Goal: Check status: Check status

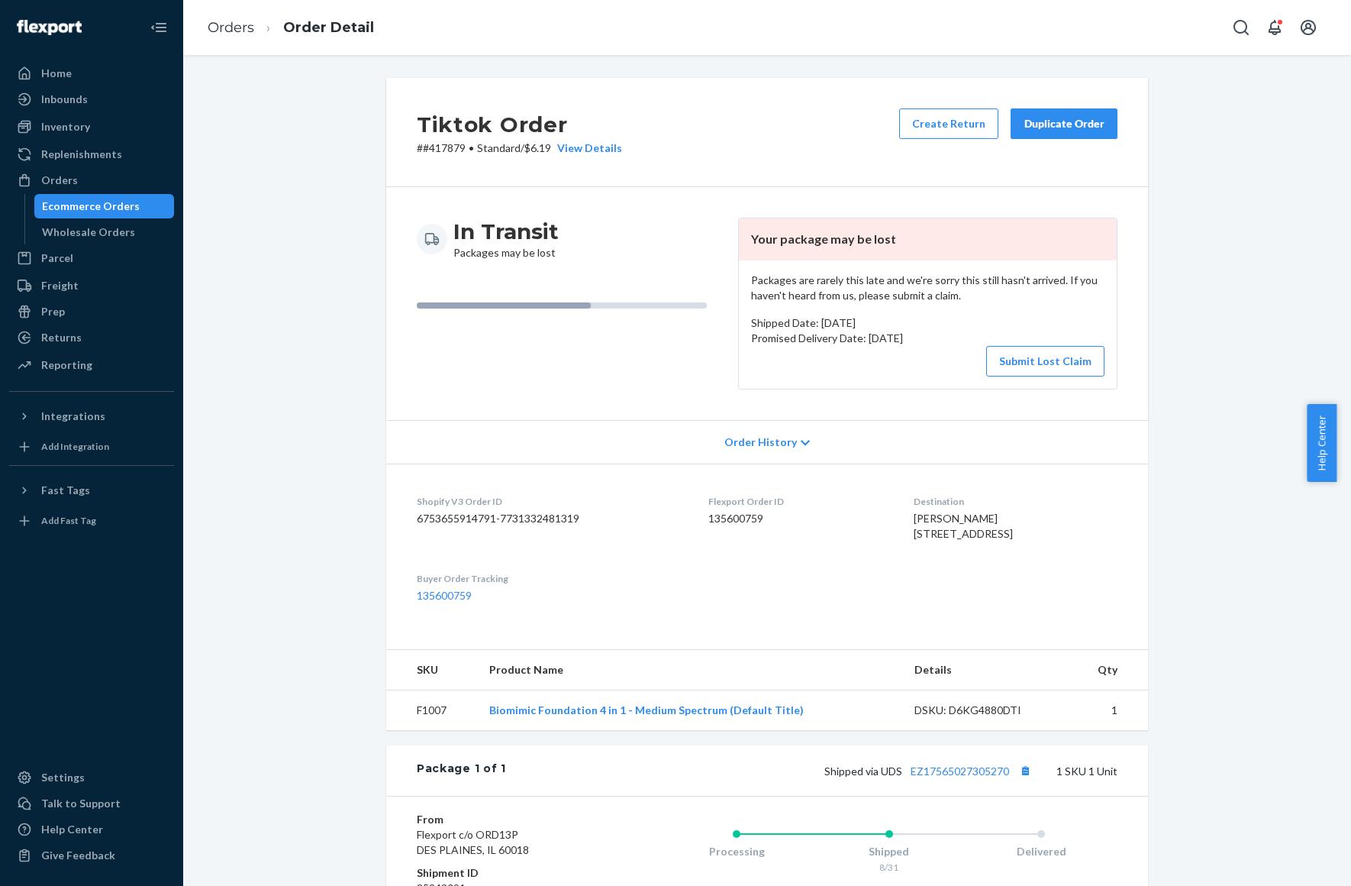
click at [214, 25] on link "Orders" at bounding box center [231, 27] width 47 height 17
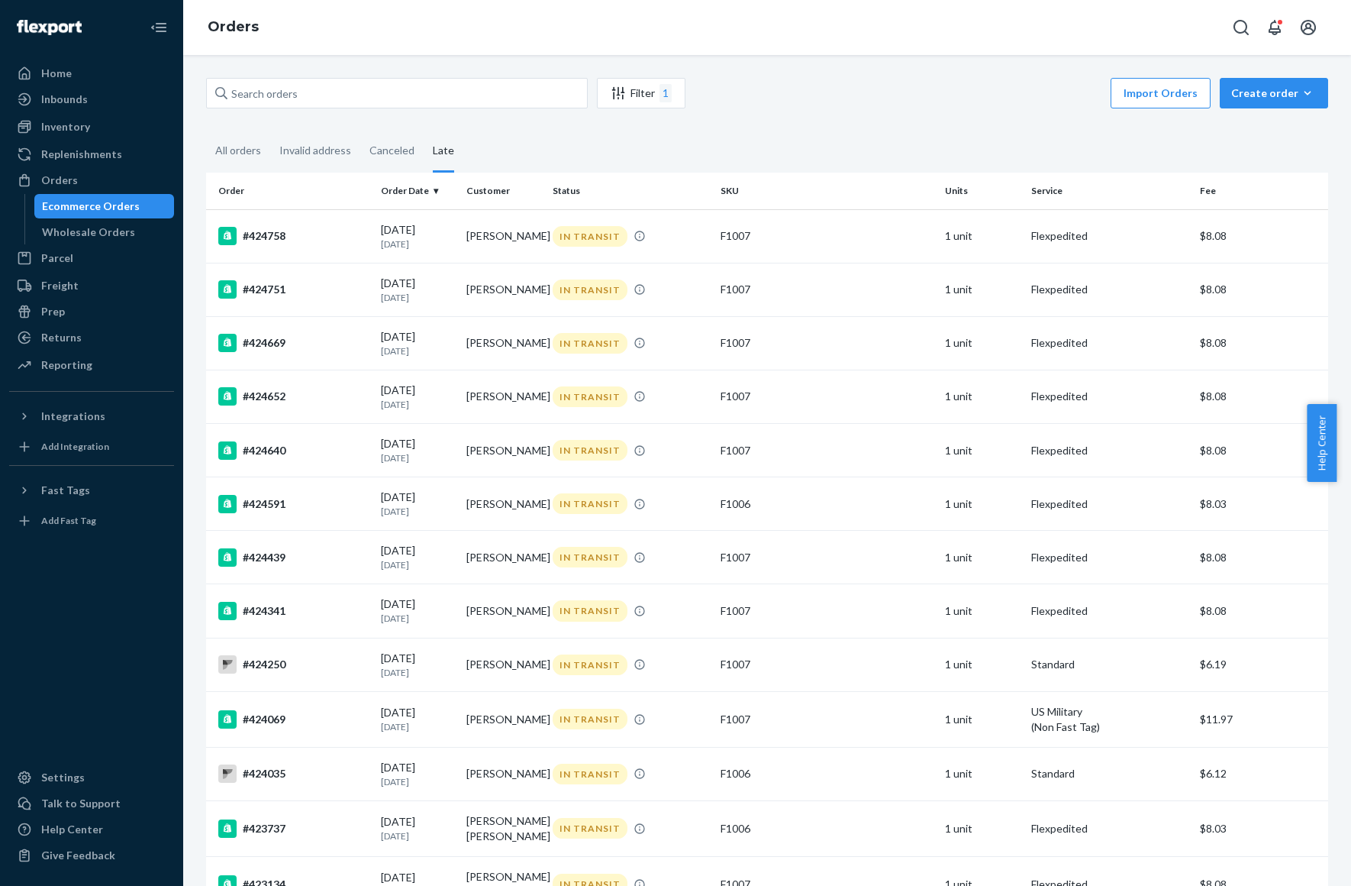
scroll to position [2765, 0]
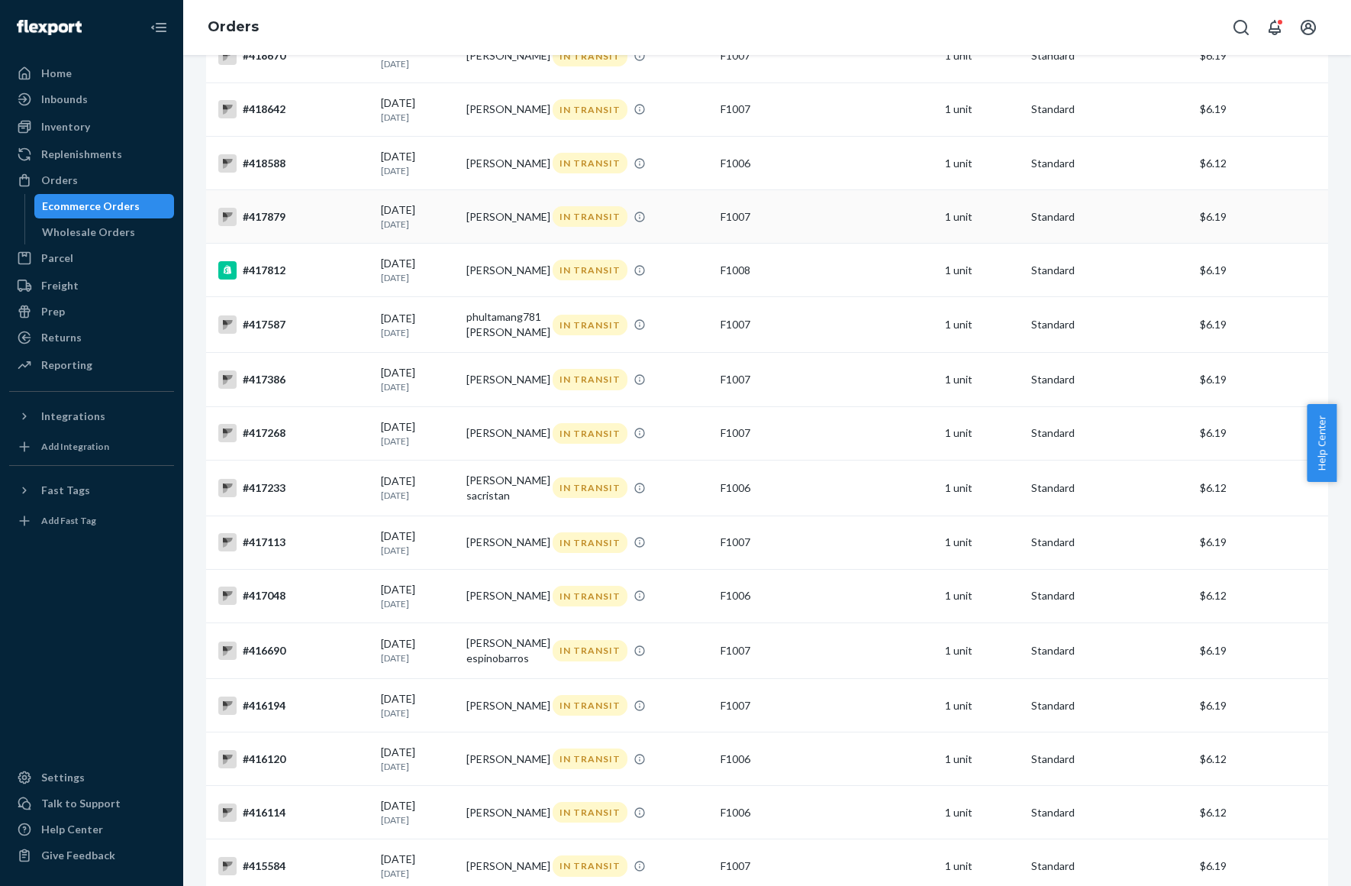
click at [289, 208] on div "#417879" at bounding box center [293, 217] width 150 height 18
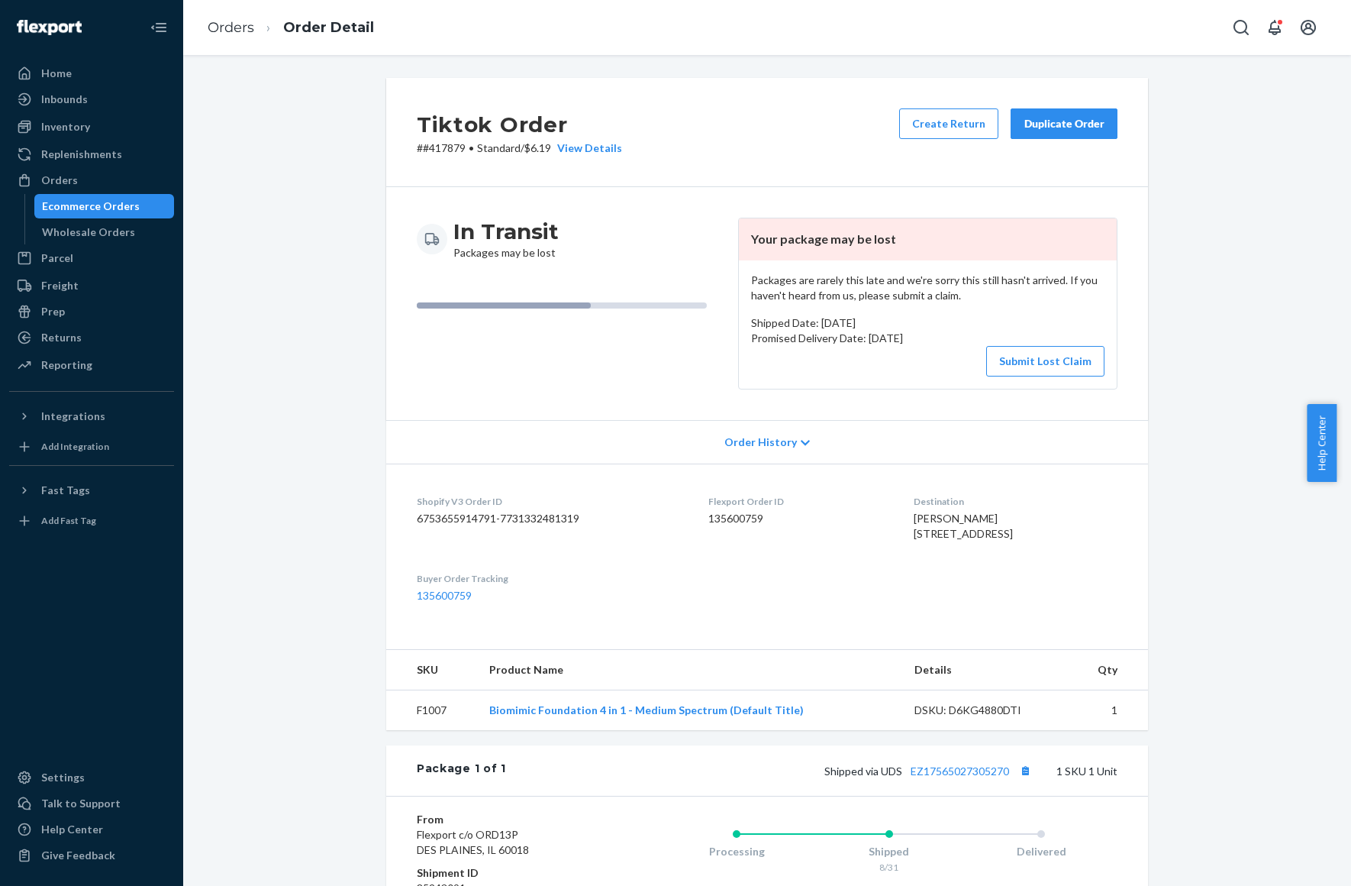
click at [233, 18] on li "Orders" at bounding box center [231, 28] width 47 height 20
drag, startPoint x: 231, startPoint y: 17, endPoint x: 195, endPoint y: 40, distance: 43.6
click at [225, 27] on li "Orders" at bounding box center [231, 28] width 47 height 20
click at [215, 21] on link "Orders" at bounding box center [231, 27] width 47 height 17
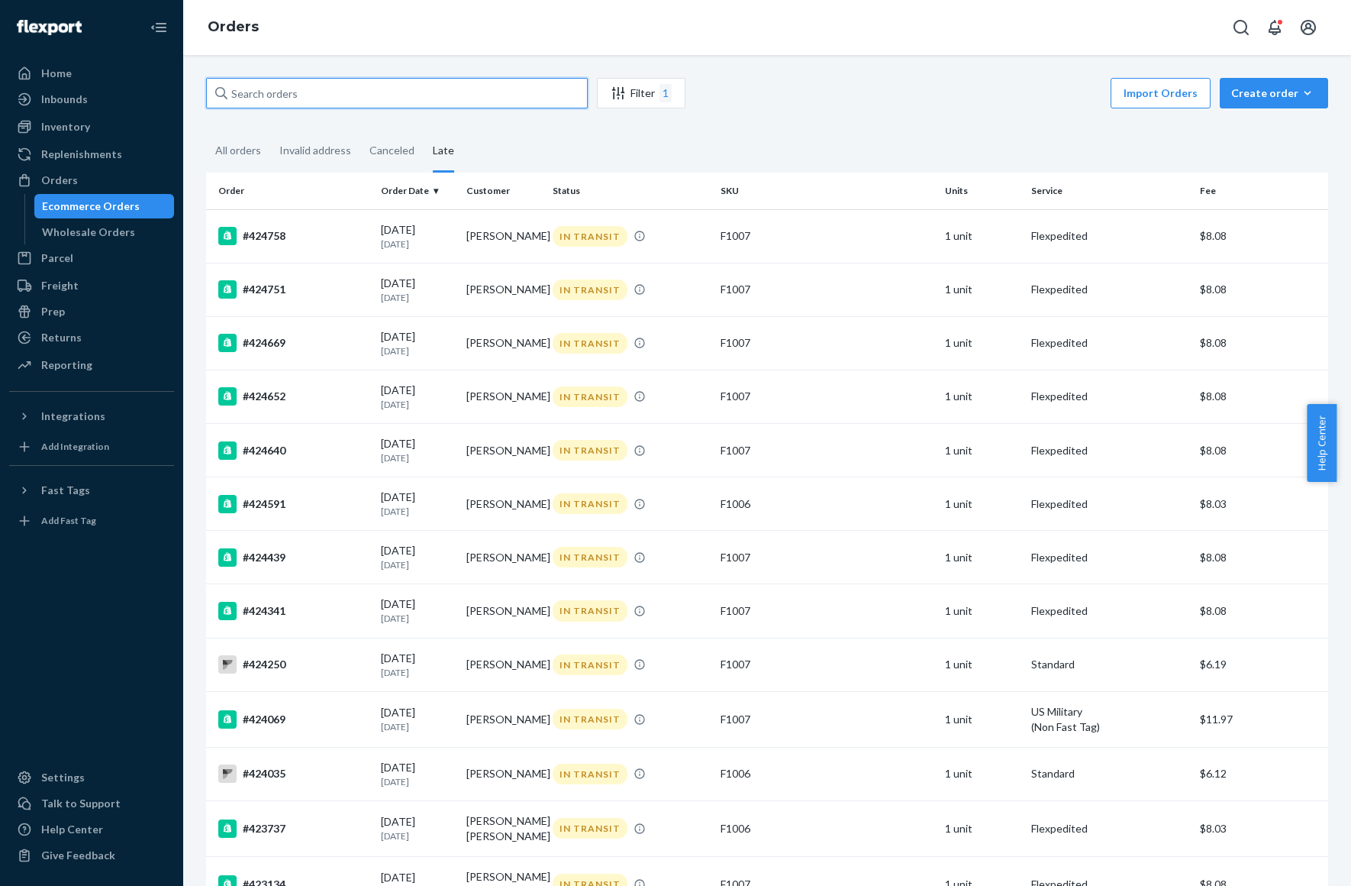
click at [302, 92] on input "text" at bounding box center [397, 93] width 382 height 31
click at [242, 158] on div "All orders" at bounding box center [238, 152] width 46 height 42
click at [206, 131] on input "All orders" at bounding box center [206, 131] width 0 height 0
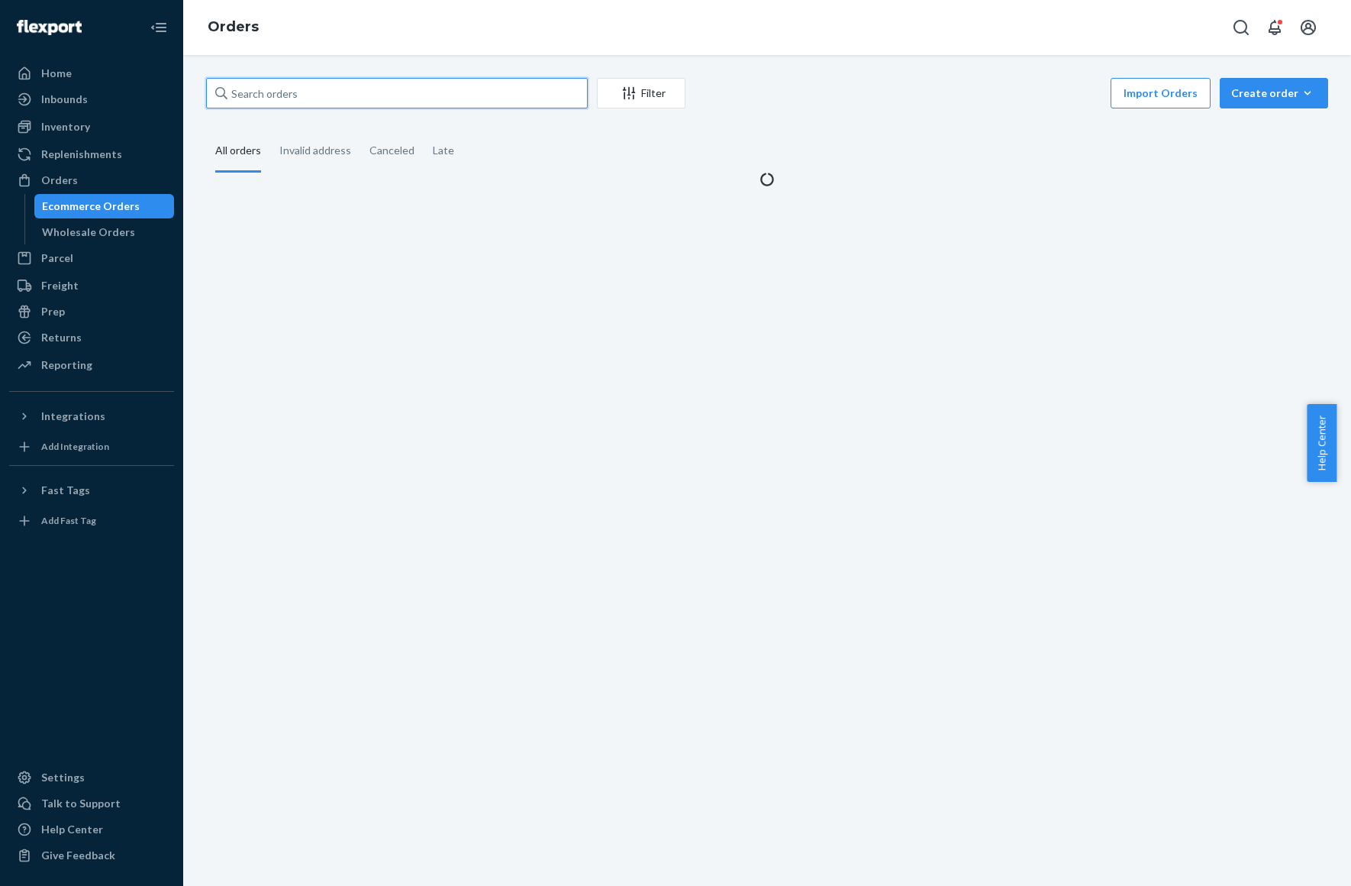
click at [286, 82] on input "text" at bounding box center [397, 93] width 382 height 31
paste input "421942"
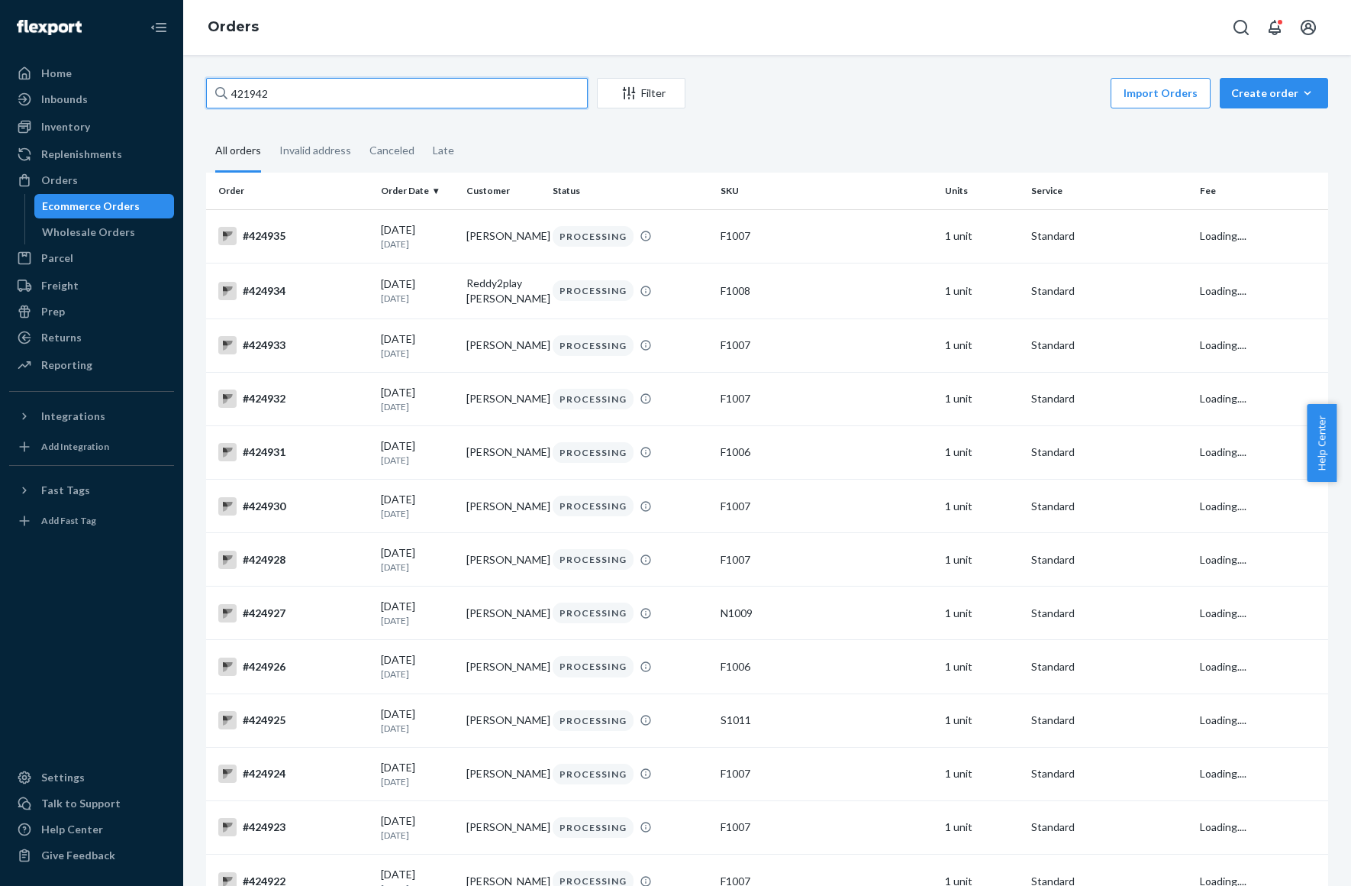
type input "421942"
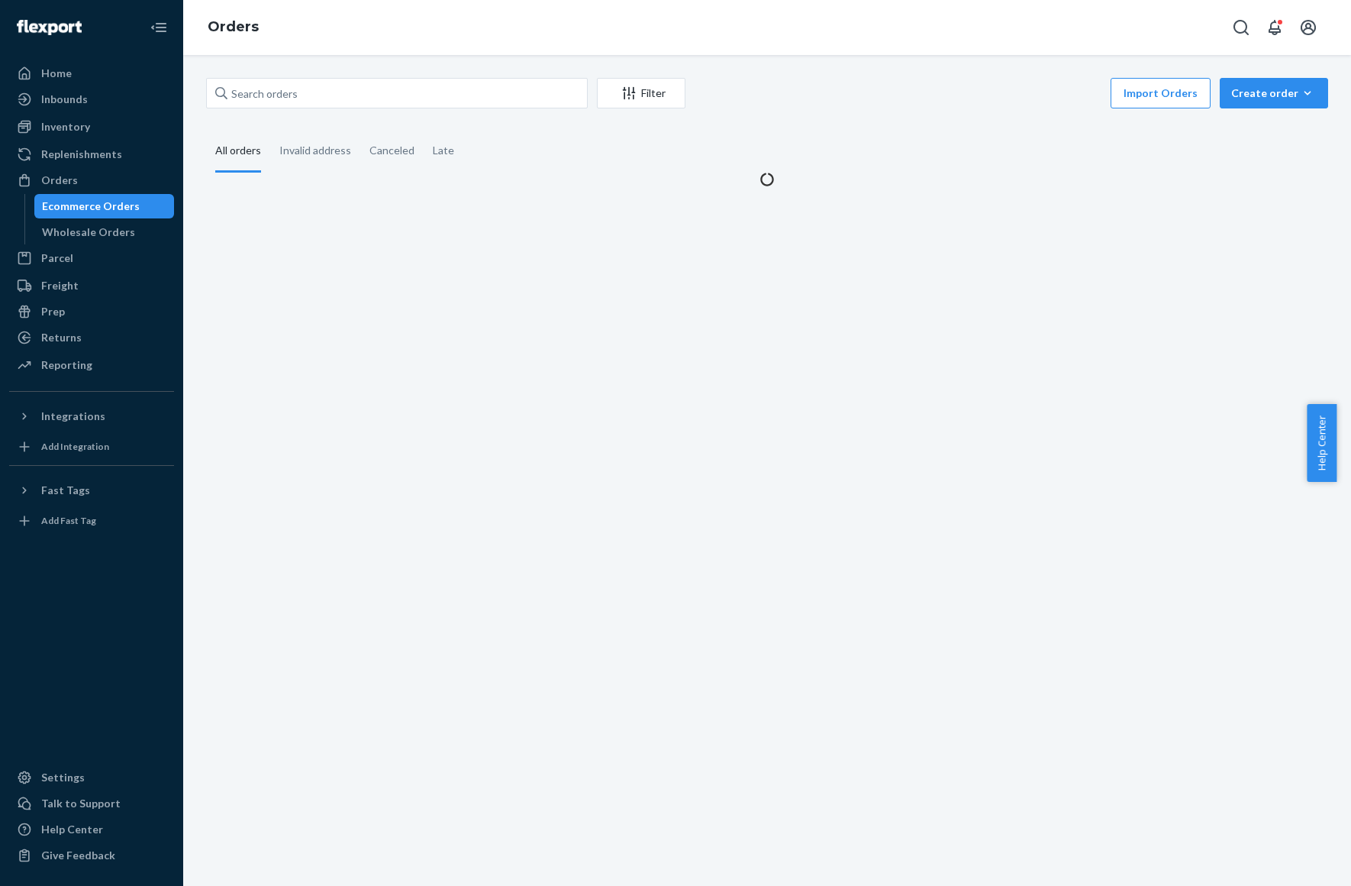
click at [815, 79] on div "Import Orders Create order Ecommerce order Removal order" at bounding box center [1012, 95] width 634 height 34
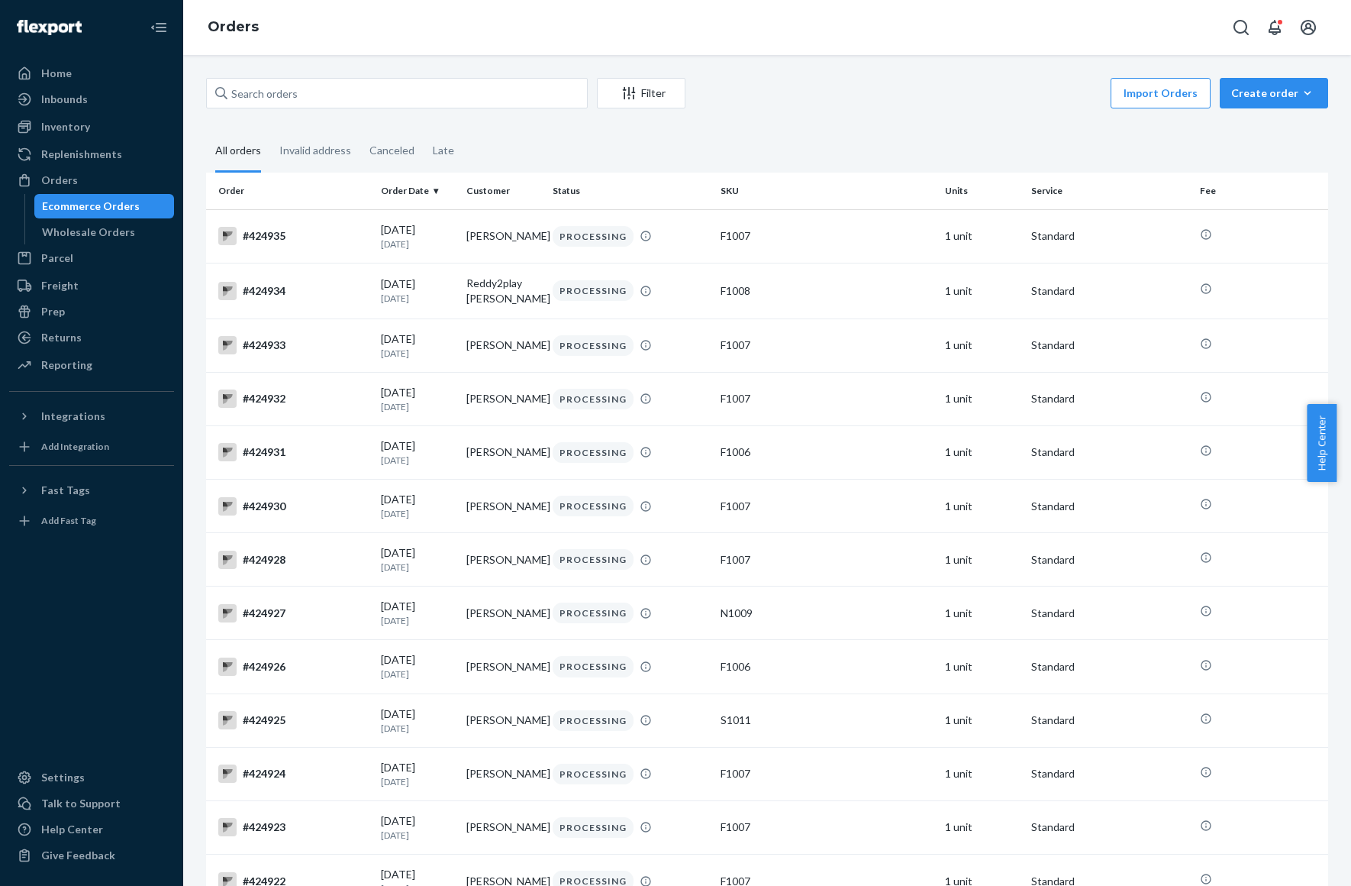
click at [418, 89] on input "text" at bounding box center [397, 93] width 382 height 31
paste input "421942"
type input "421942"
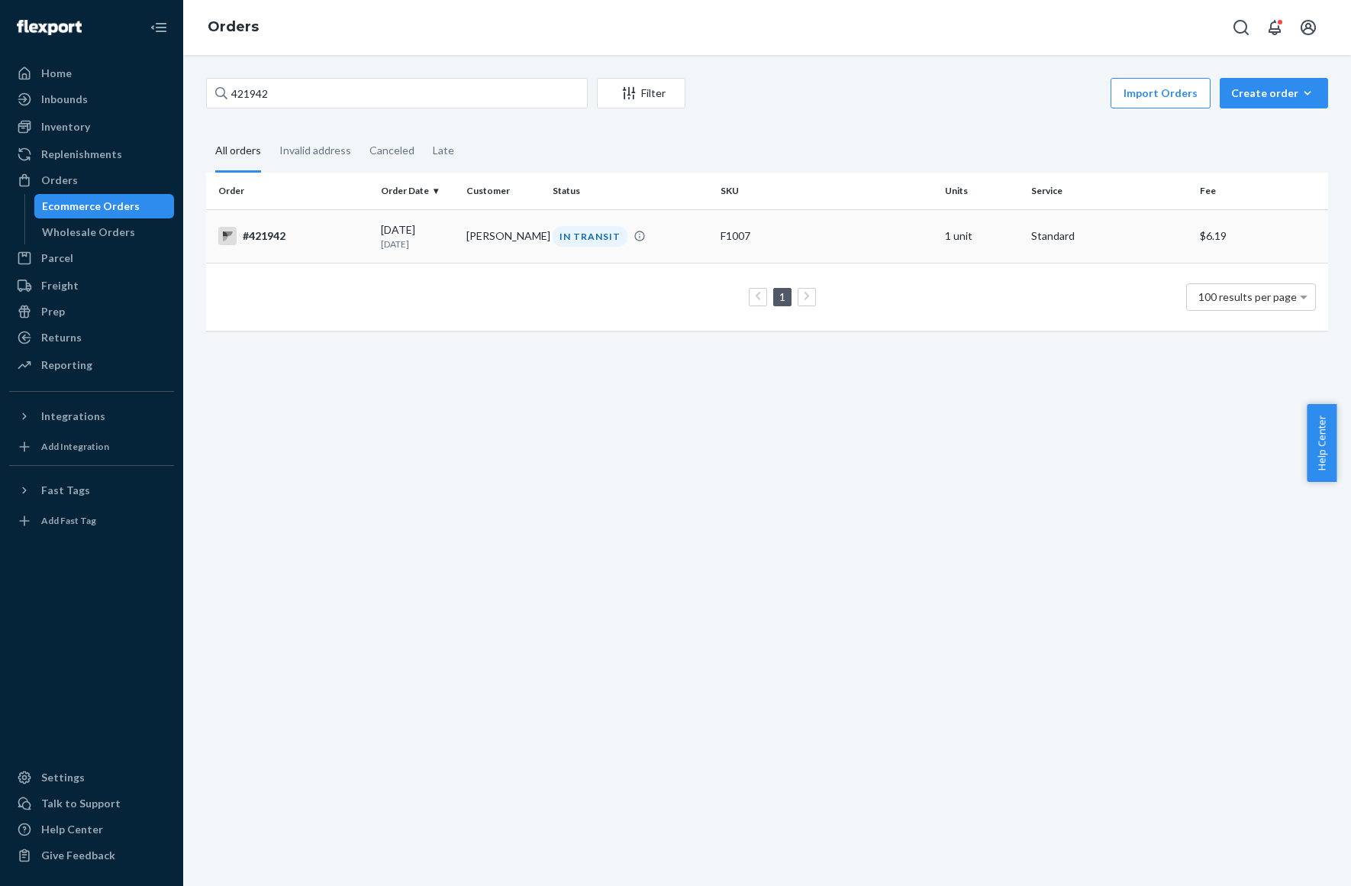
click at [468, 235] on td "[PERSON_NAME]" at bounding box center [503, 235] width 86 height 53
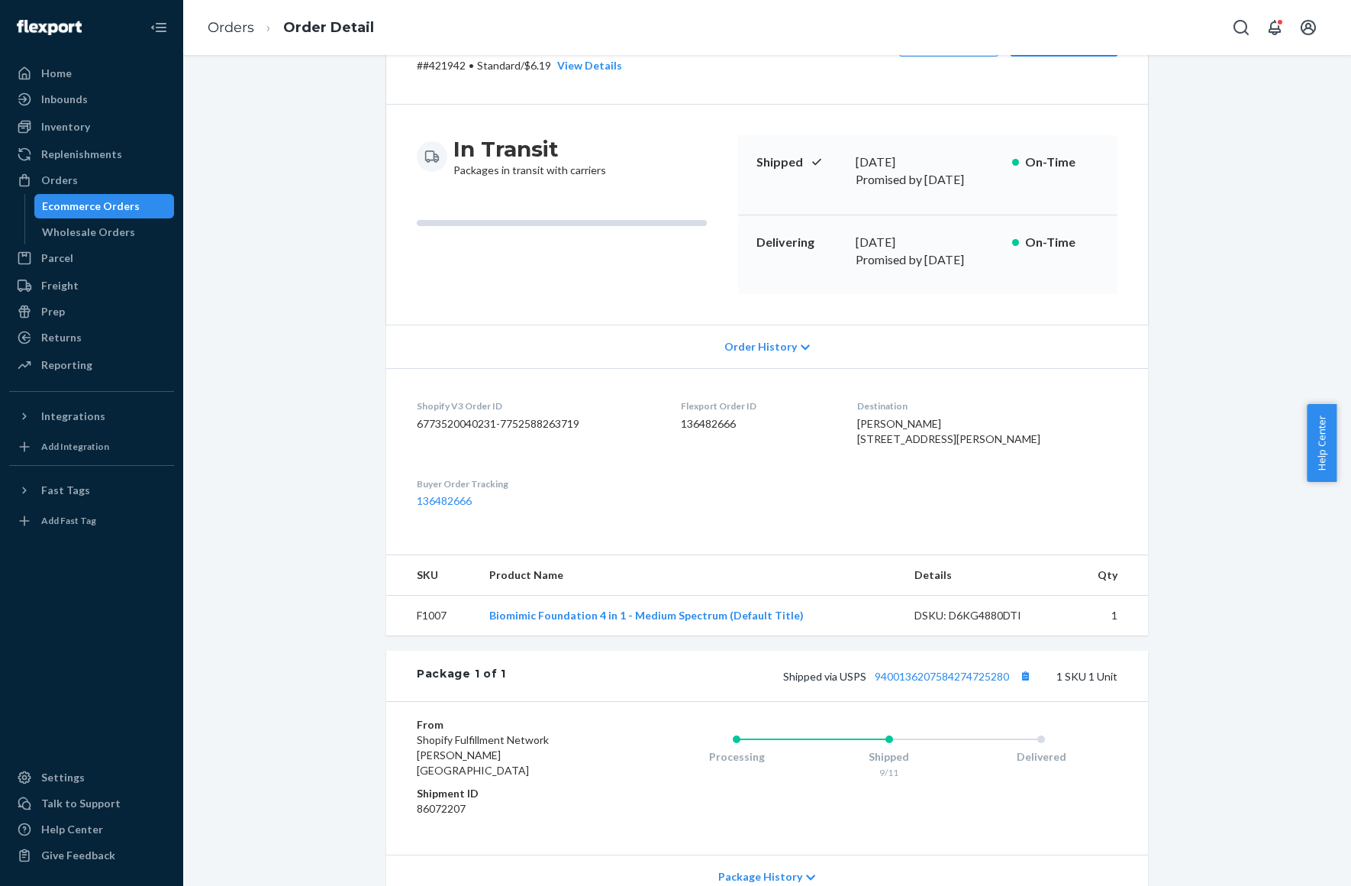
scroll to position [184, 0]
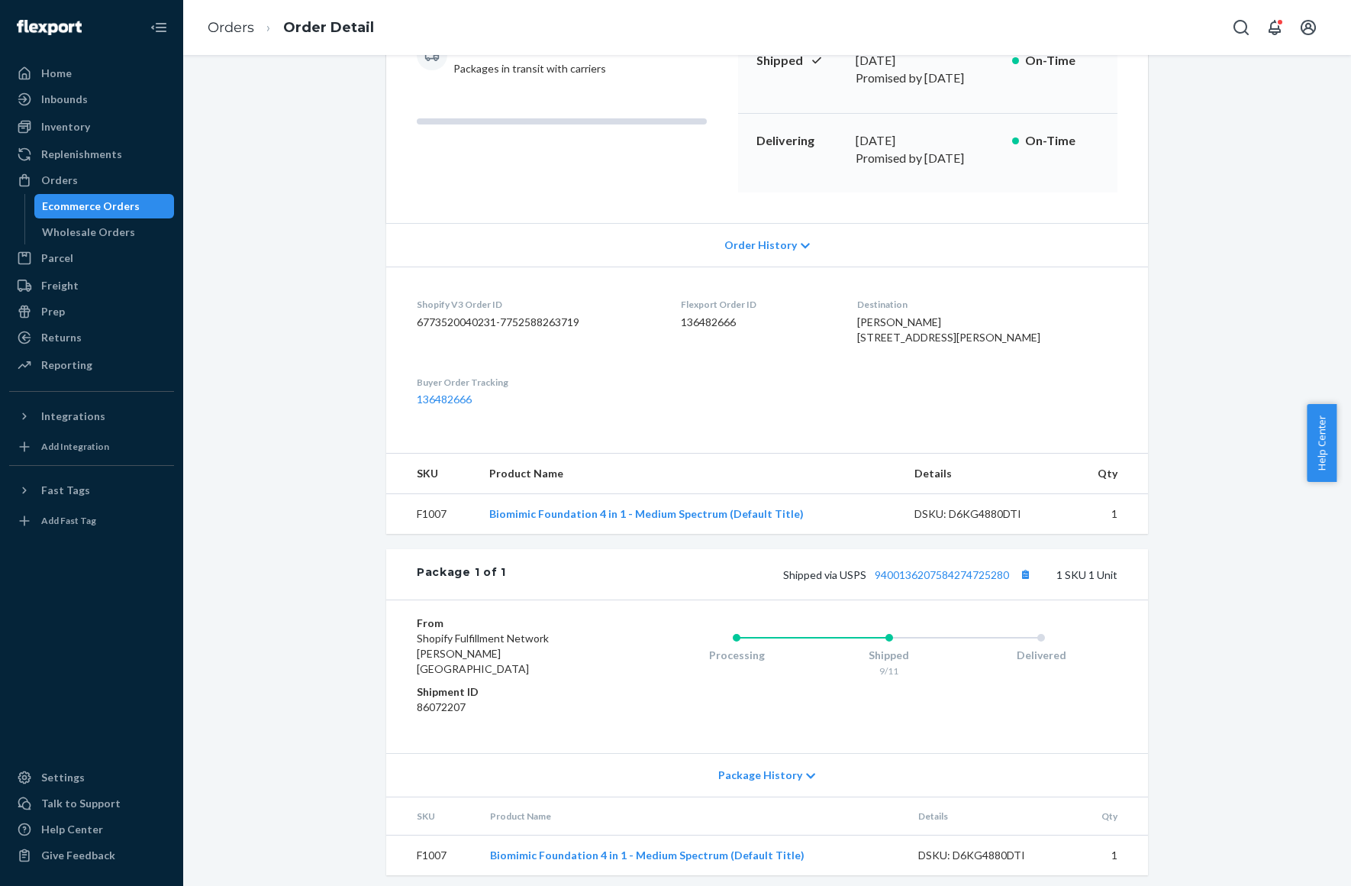
click at [776, 767] on span "Package History" at bounding box center [760, 774] width 84 height 15
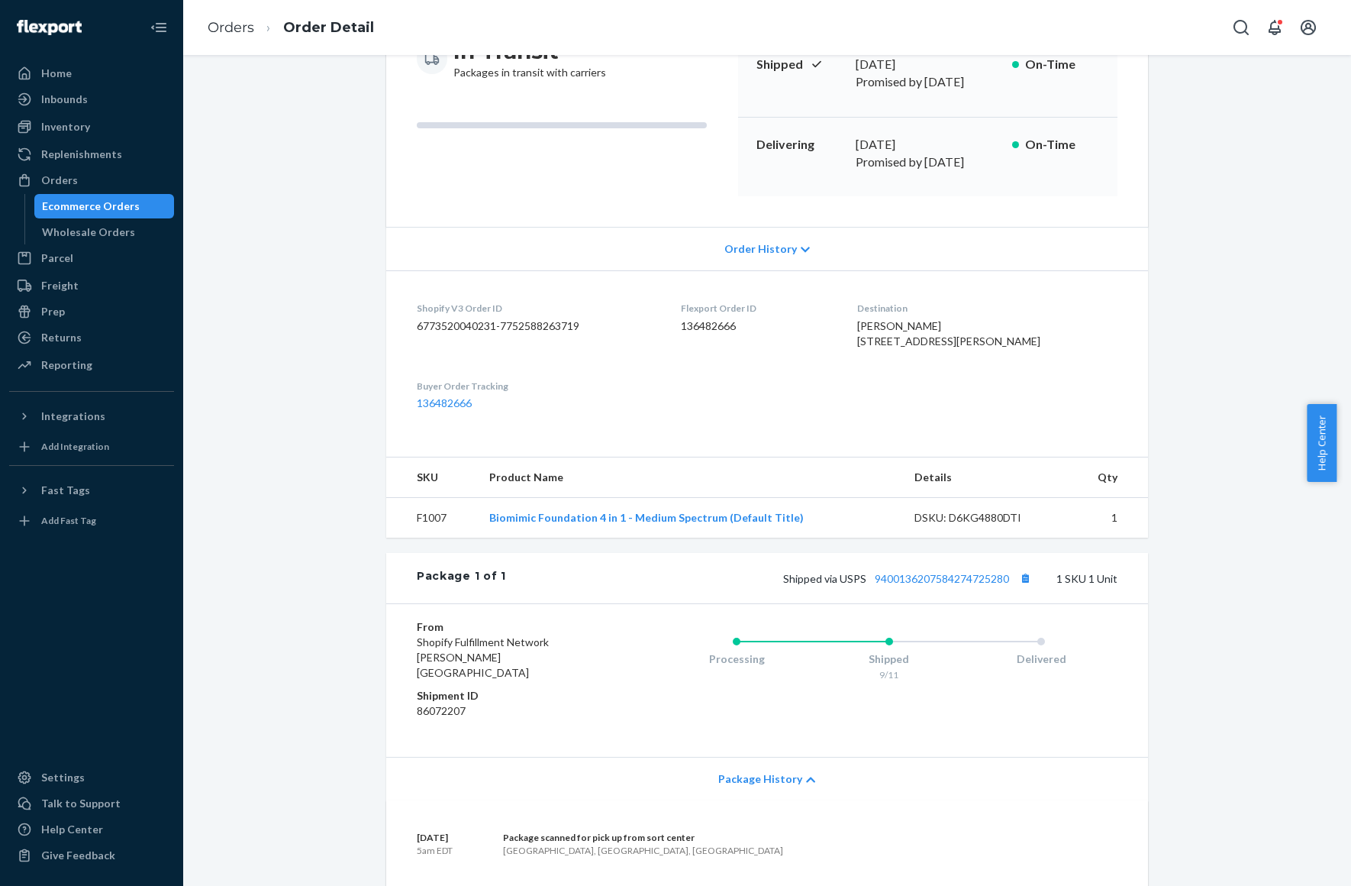
scroll to position [286, 0]
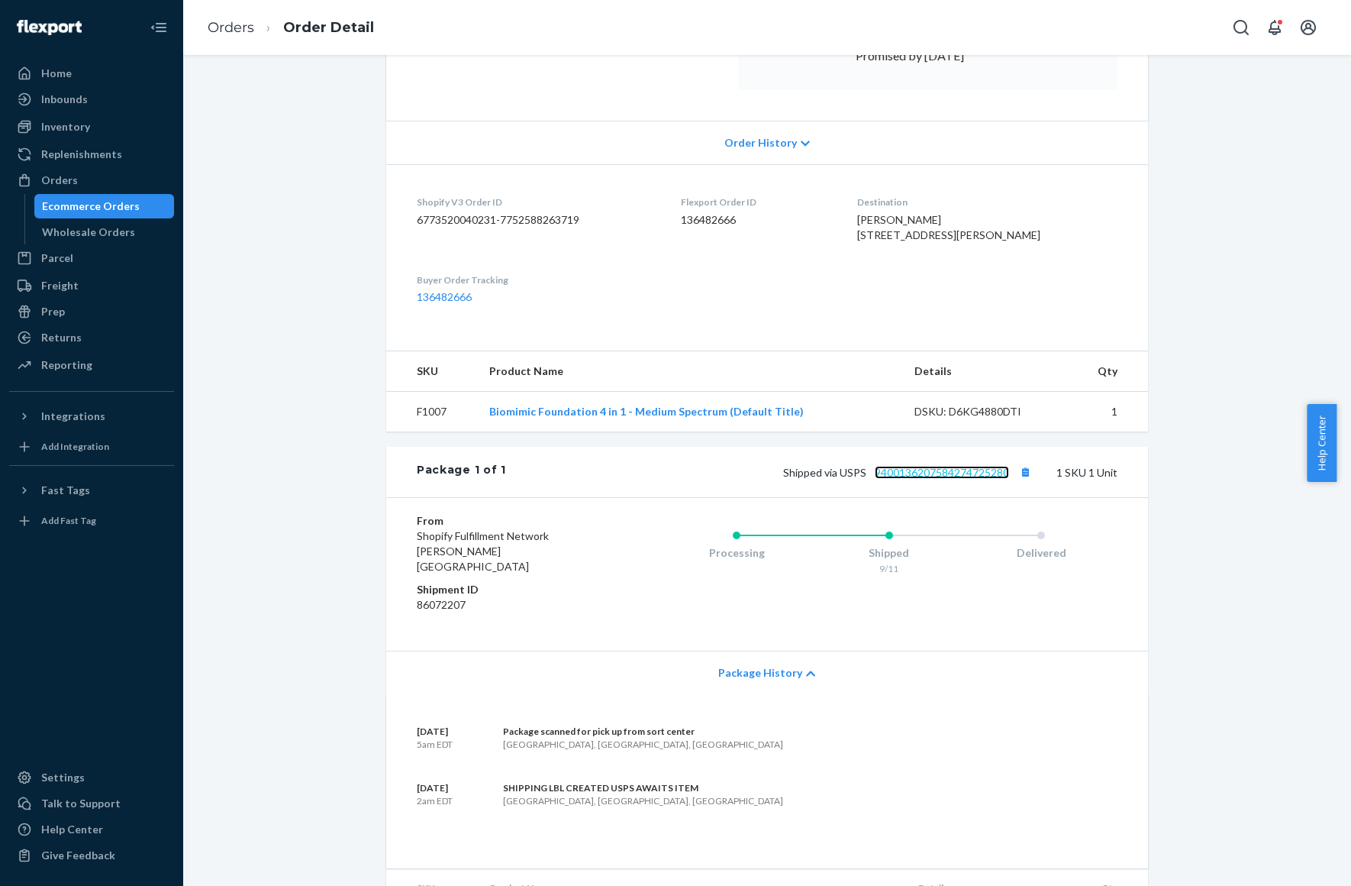
click at [912, 479] on link "9400136207584274725280" at bounding box center [942, 472] width 134 height 13
click at [77, 73] on div "Home" at bounding box center [92, 73] width 162 height 21
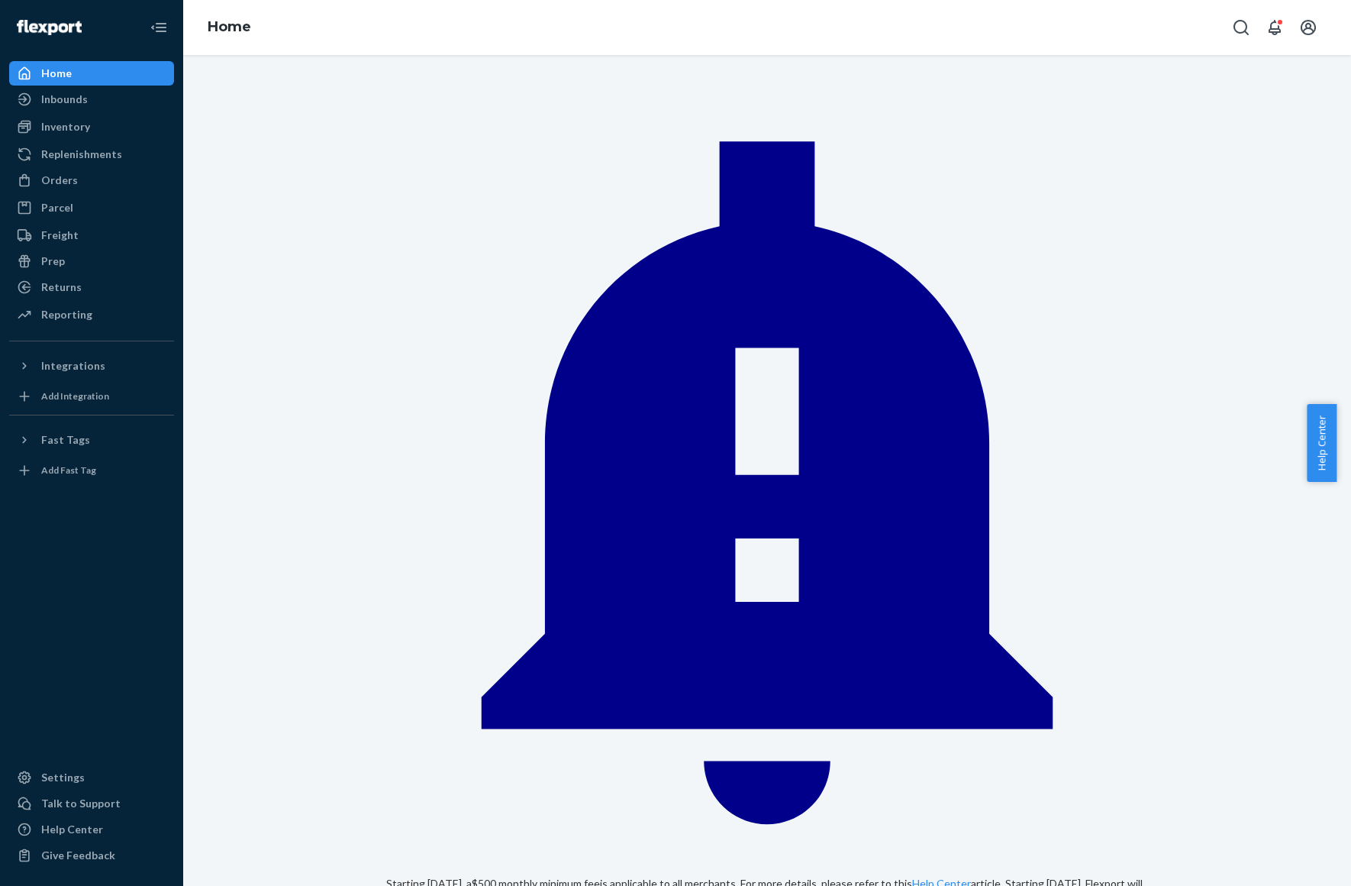
click at [75, 192] on link "Orders" at bounding box center [91, 180] width 165 height 24
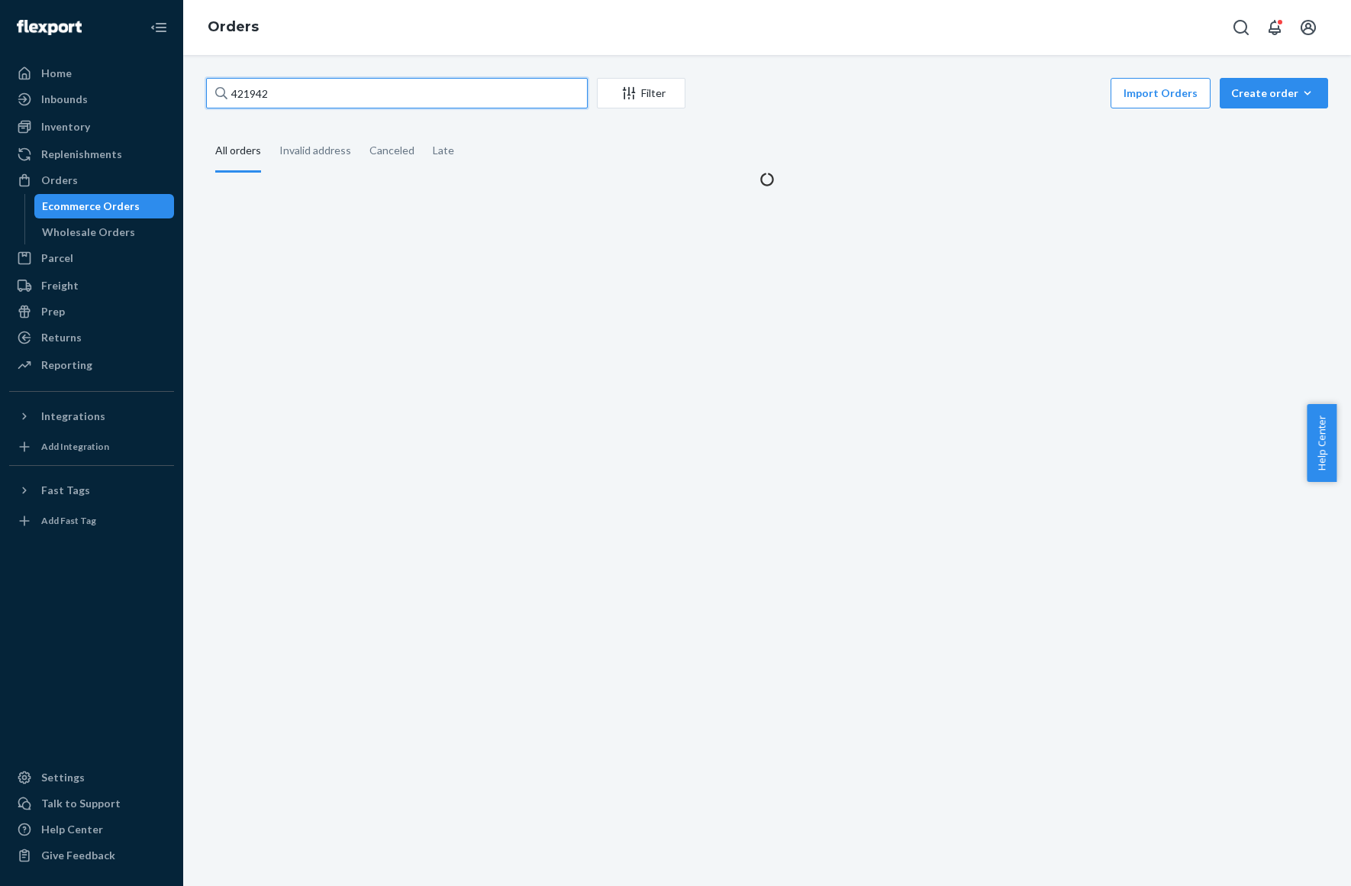
click at [324, 92] on input "421942" at bounding box center [397, 93] width 382 height 31
paste input "4907"
type input "424907"
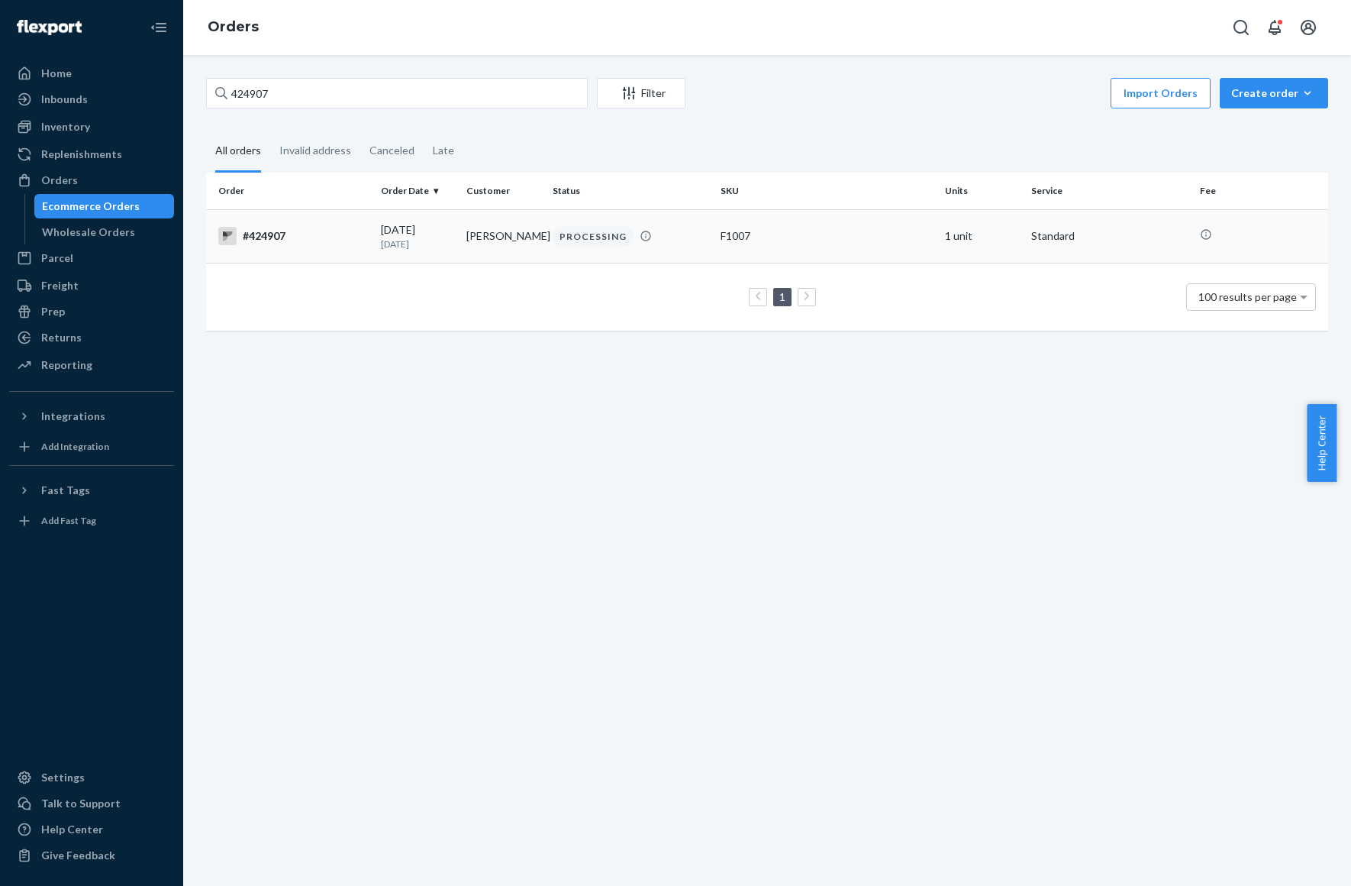
click at [418, 242] on p "[DATE]" at bounding box center [418, 243] width 74 height 13
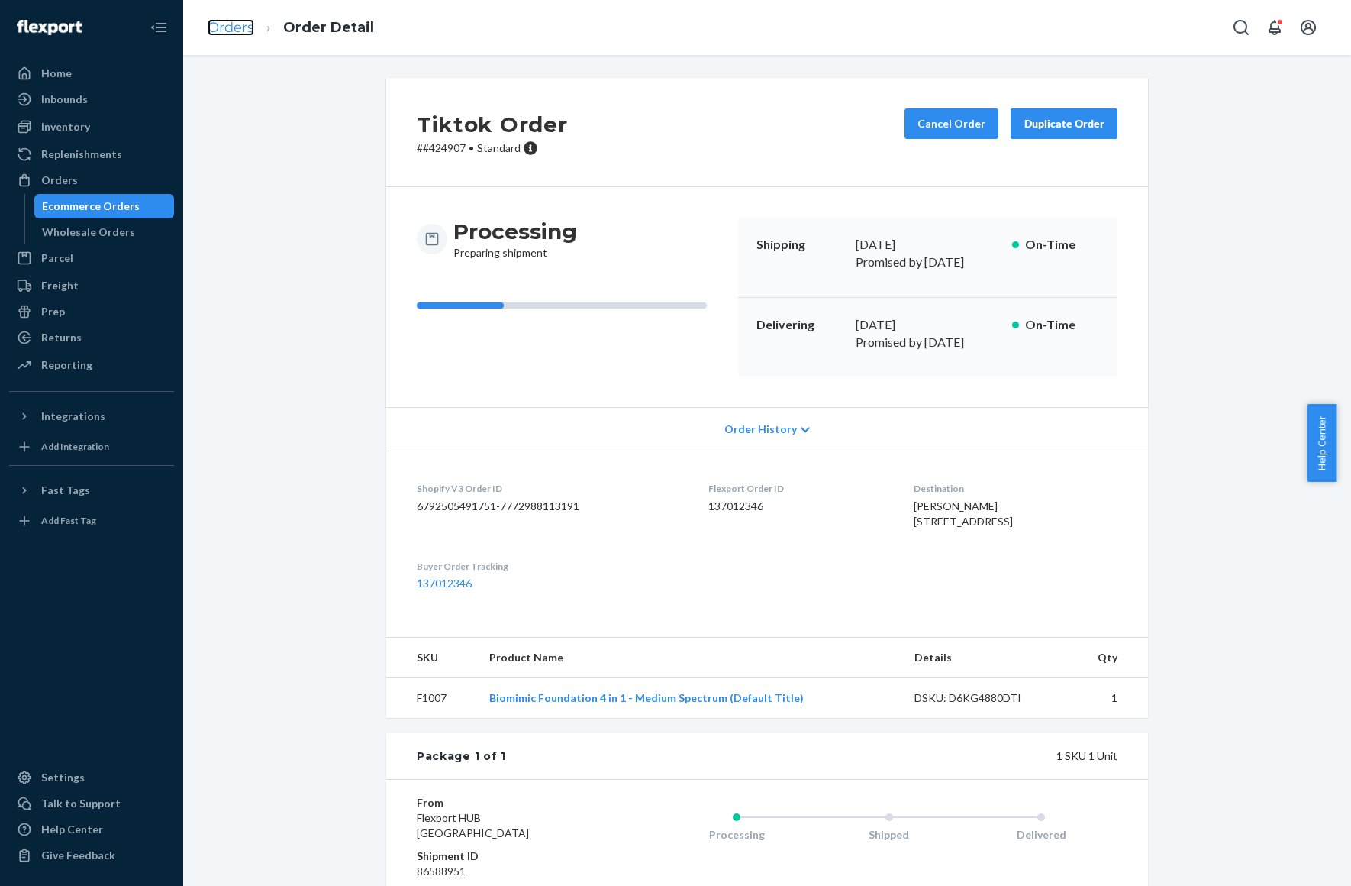
click at [226, 21] on link "Orders" at bounding box center [231, 27] width 47 height 17
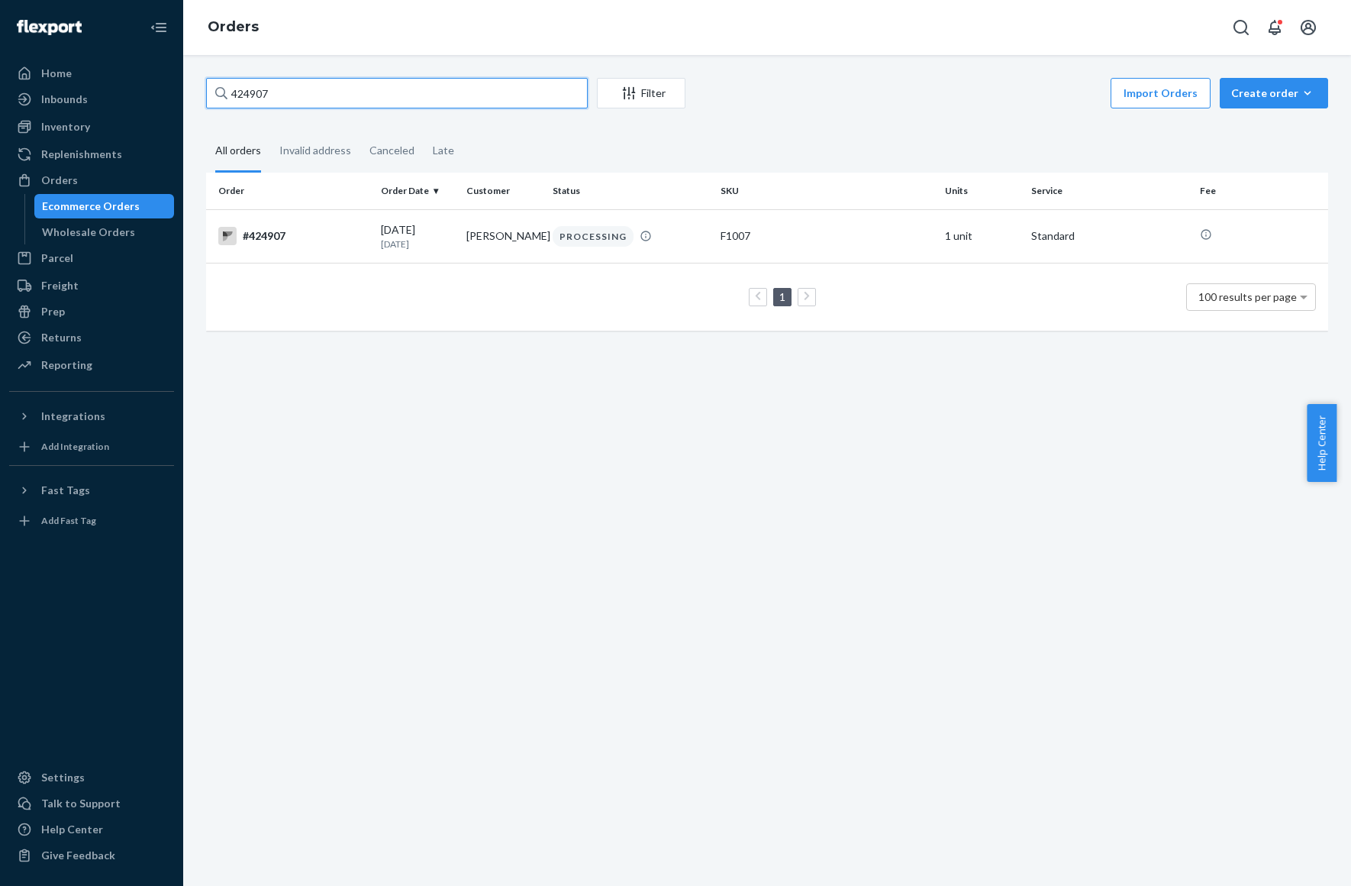
click at [371, 98] on input "424907" at bounding box center [397, 93] width 382 height 31
click at [381, 237] on p "[DATE]" at bounding box center [418, 243] width 74 height 13
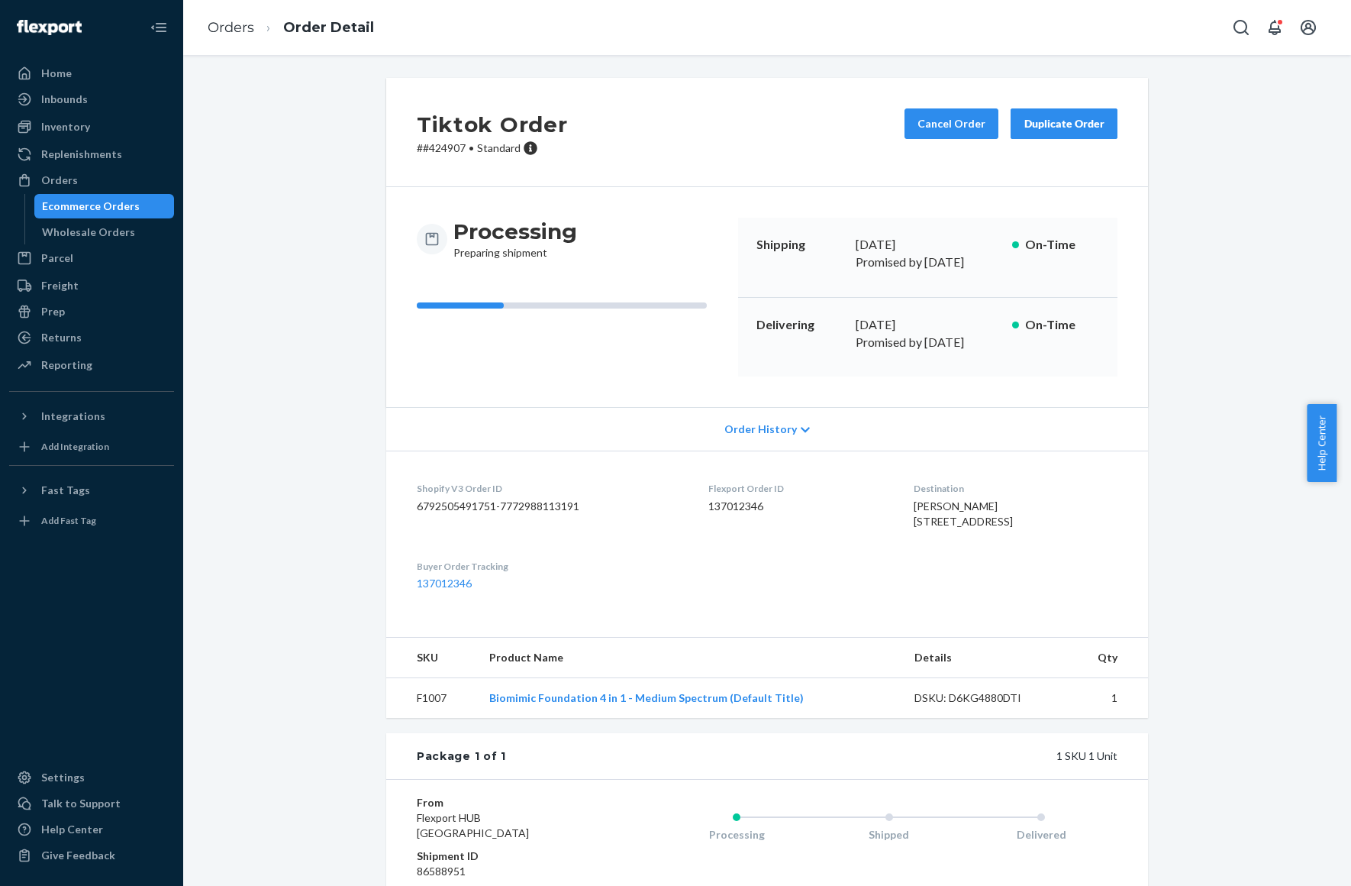
click at [525, 356] on div "Processing Preparing shipment Shipping [DATE] Promised by [DATE] On-Time Delive…" at bounding box center [767, 297] width 762 height 220
click at [959, 130] on button "Cancel Order" at bounding box center [952, 123] width 94 height 31
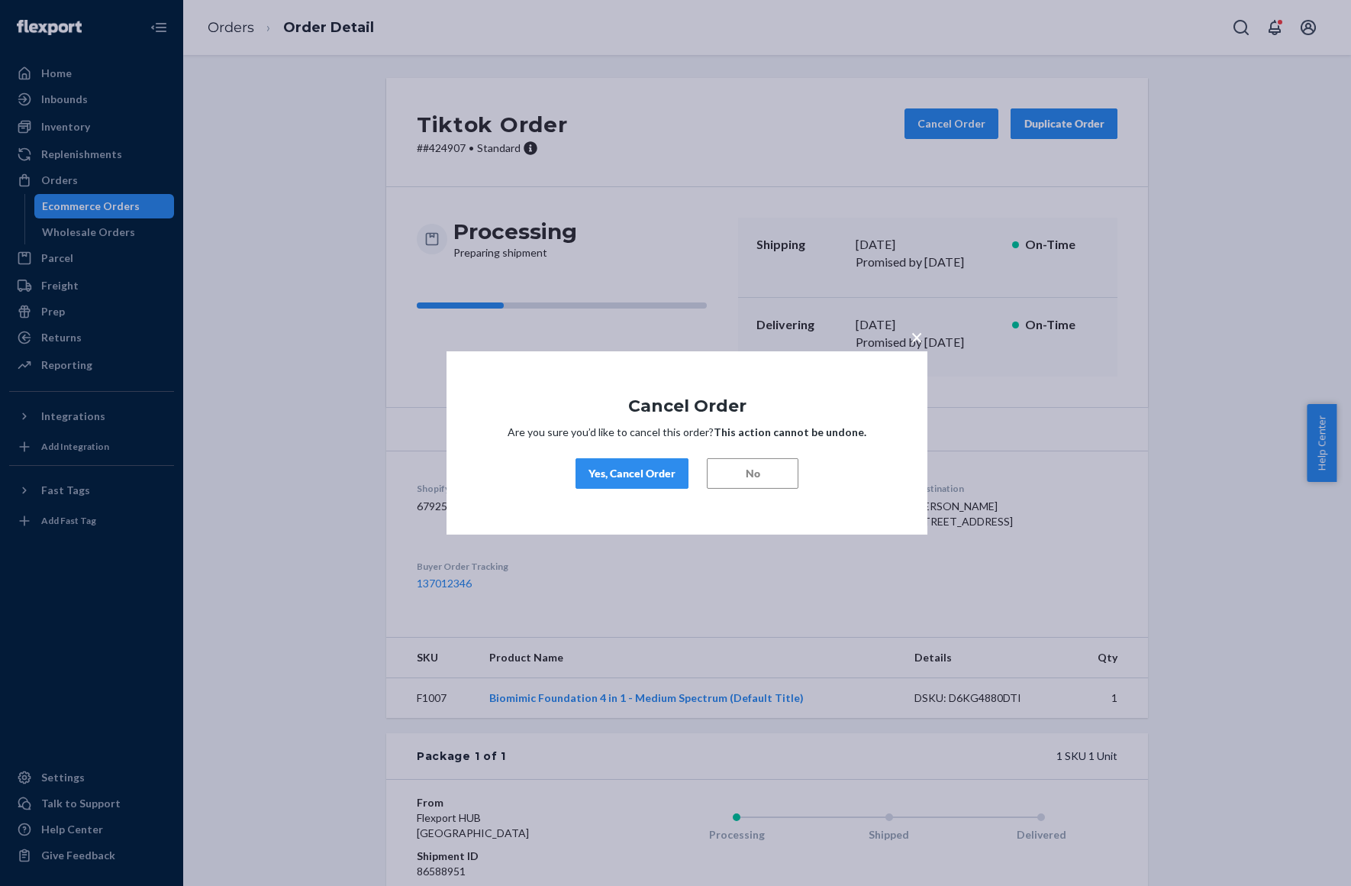
click at [669, 473] on div "Yes, Cancel Order" at bounding box center [632, 473] width 87 height 15
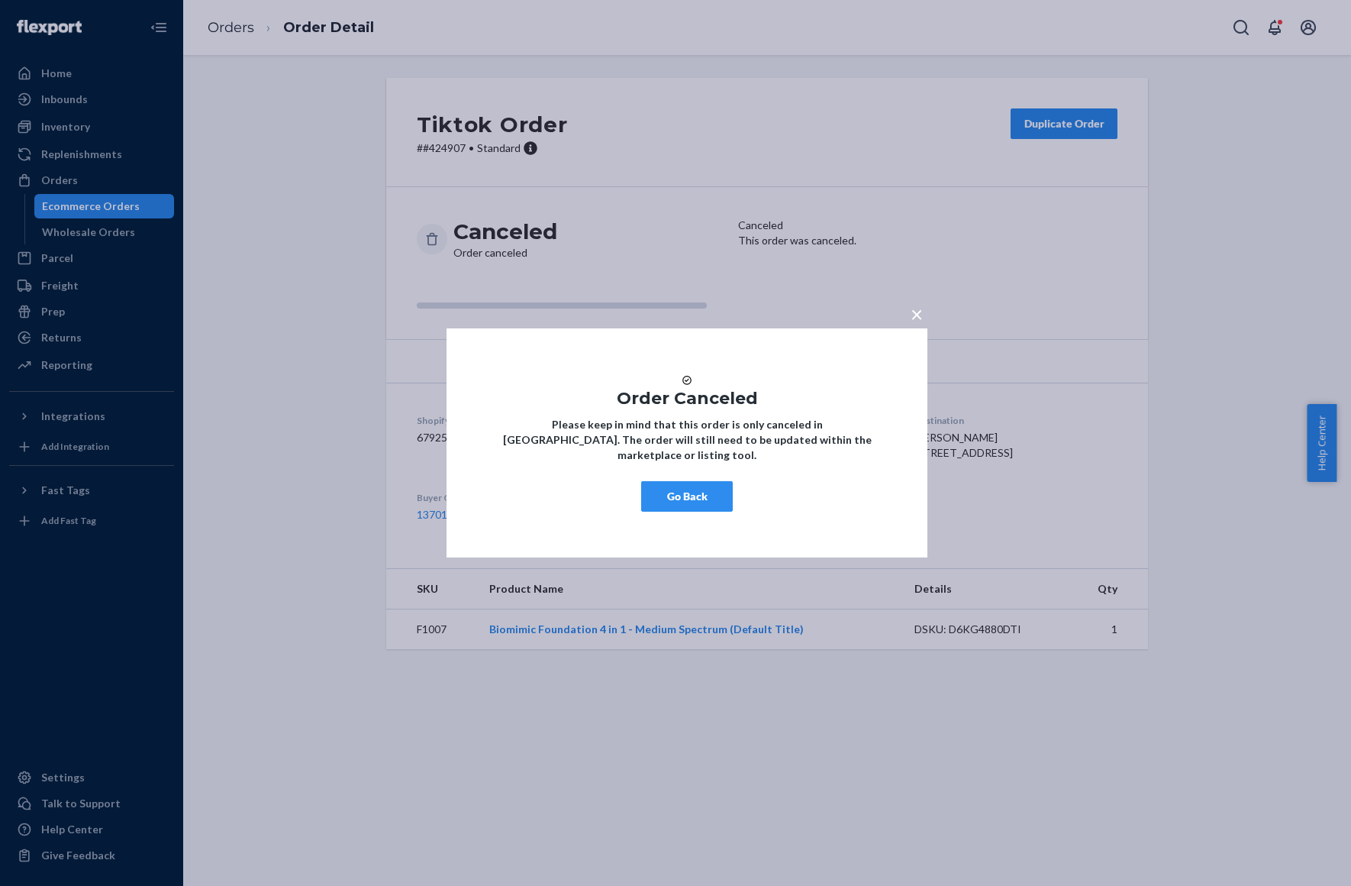
click at [693, 500] on button "Go Back" at bounding box center [687, 496] width 92 height 31
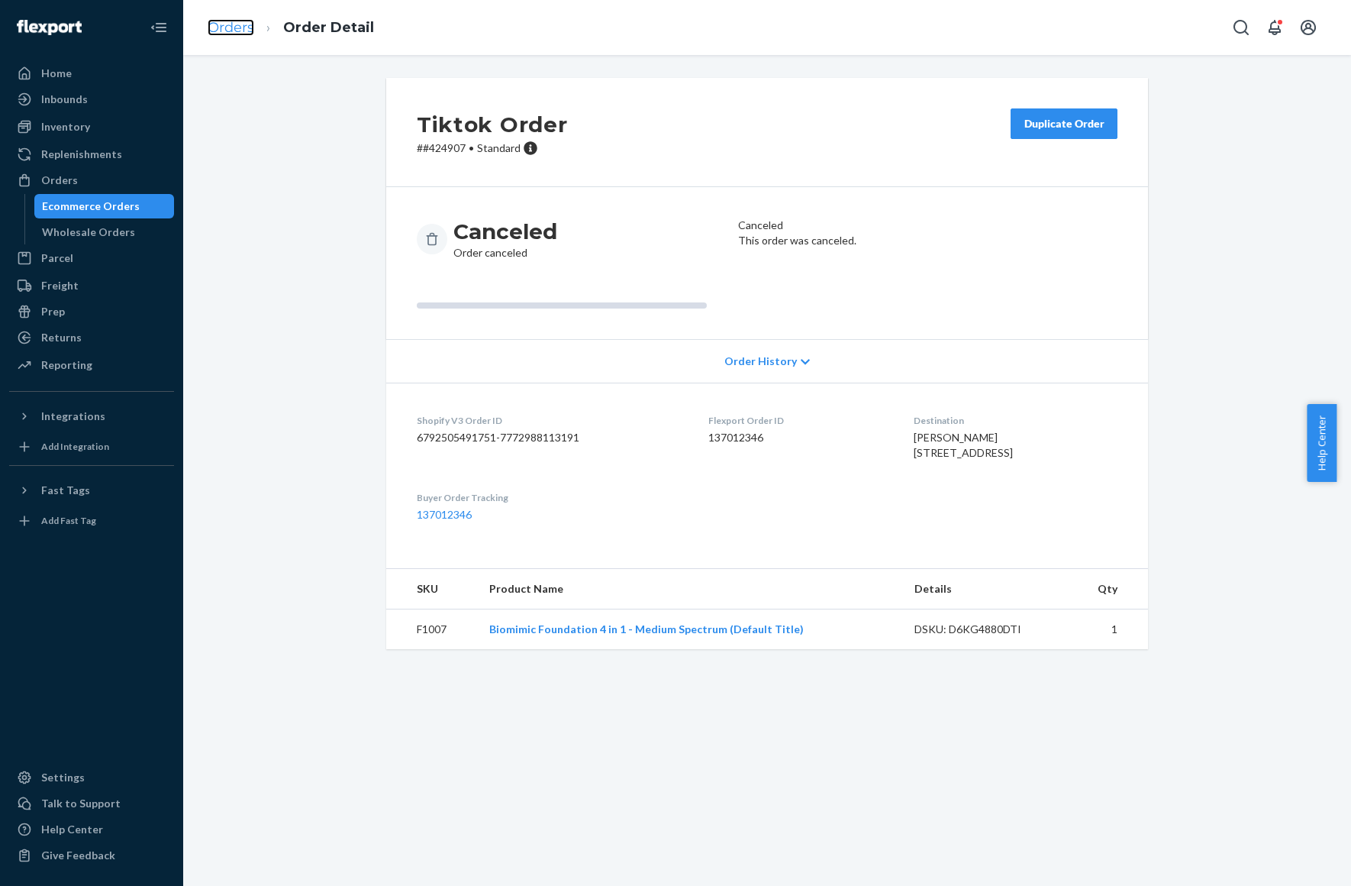
click at [228, 27] on link "Orders" at bounding box center [231, 27] width 47 height 17
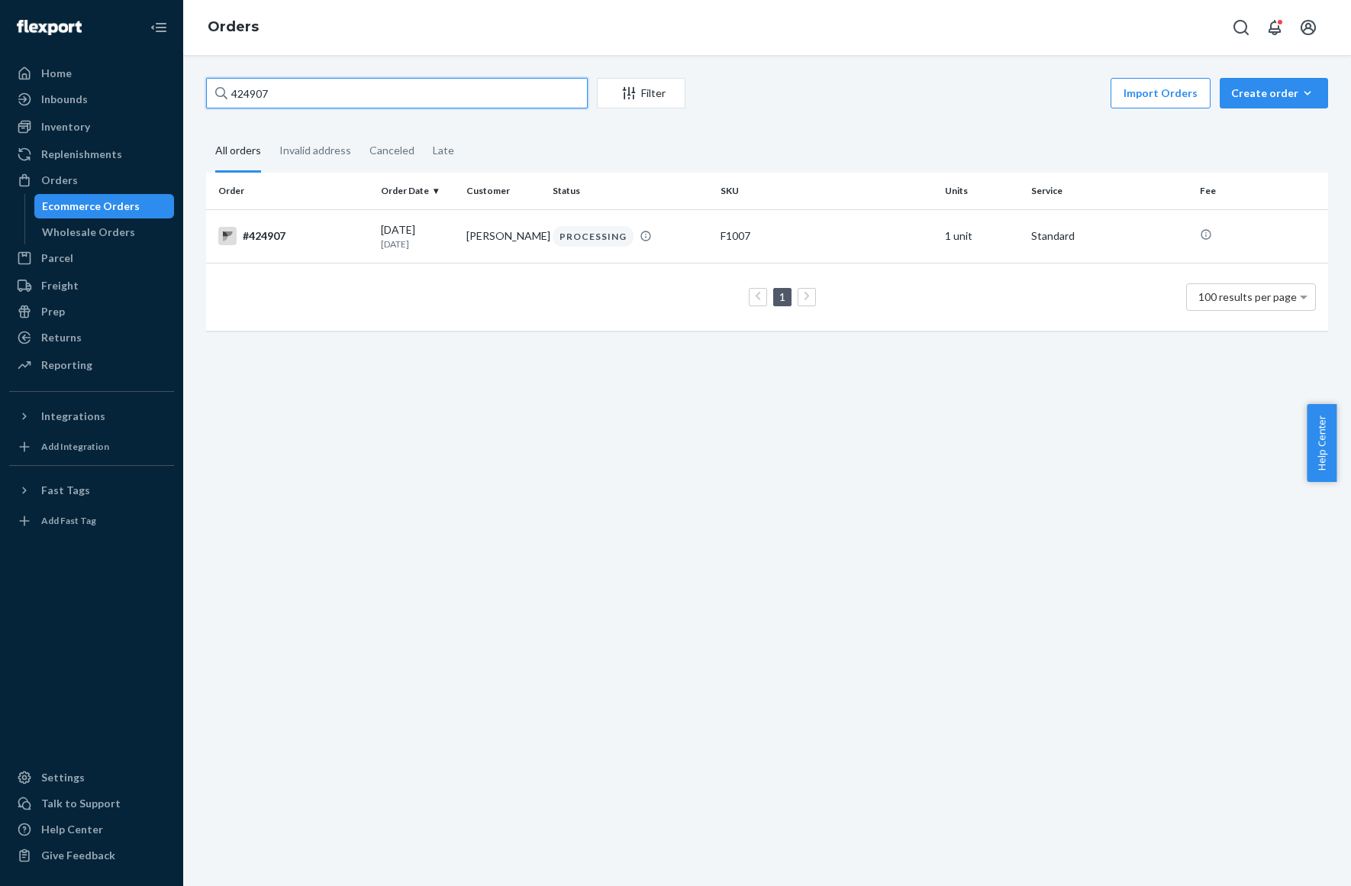
click at [318, 99] on input "424907" at bounding box center [397, 93] width 382 height 31
paste input "9"
type input "424909"
click at [391, 222] on div "[DATE] [DATE]" at bounding box center [418, 236] width 74 height 28
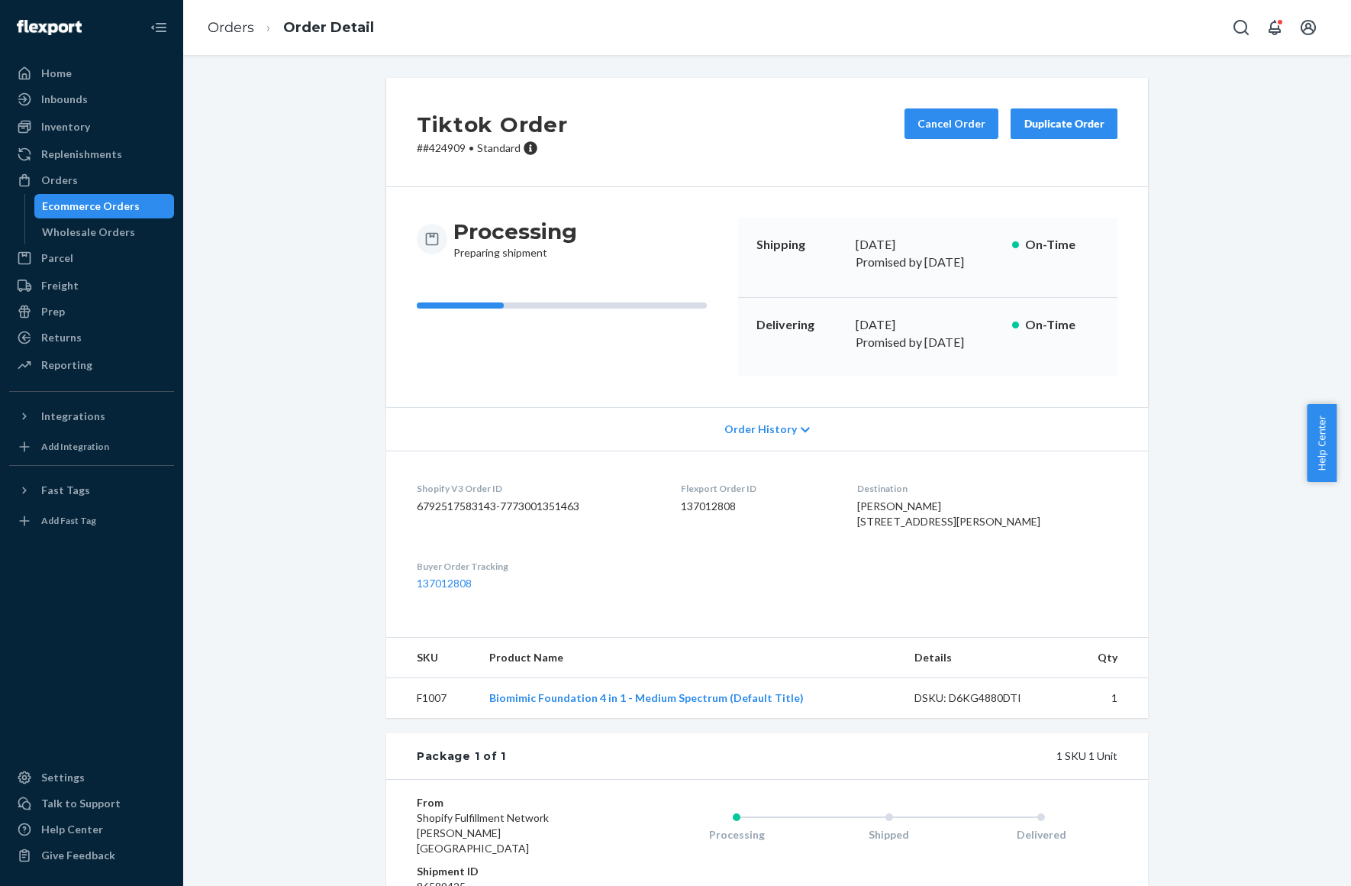
click at [951, 139] on div "Cancel Order Duplicate Order" at bounding box center [1011, 131] width 225 height 47
click at [944, 115] on button "Cancel Order" at bounding box center [952, 123] width 94 height 31
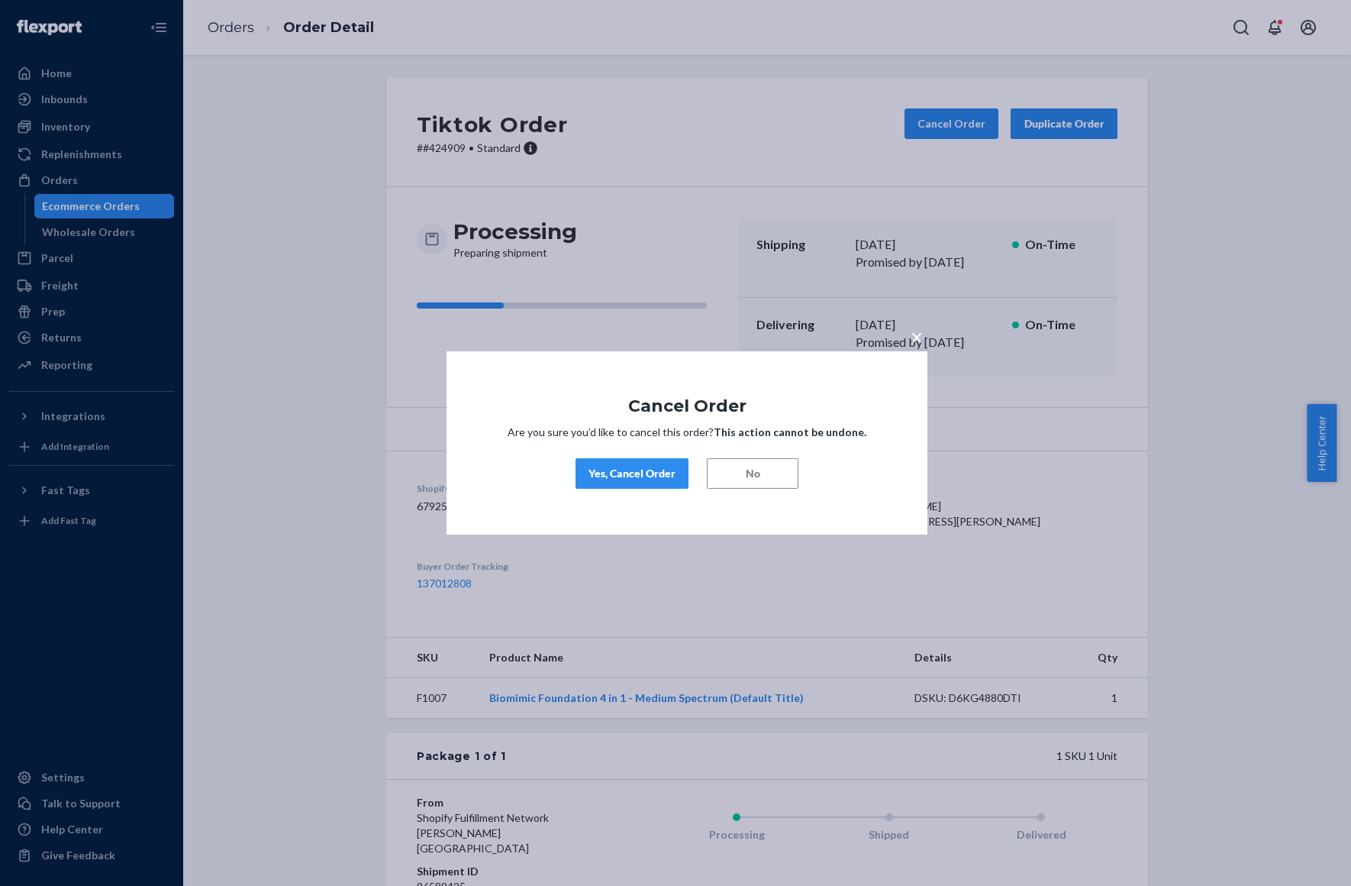
click at [676, 455] on div "× Cancel Order Are you sure you’d like to cancel this order? This action cannot…" at bounding box center [687, 442] width 481 height 183
click at [662, 482] on button "Yes, Cancel Order" at bounding box center [632, 473] width 113 height 31
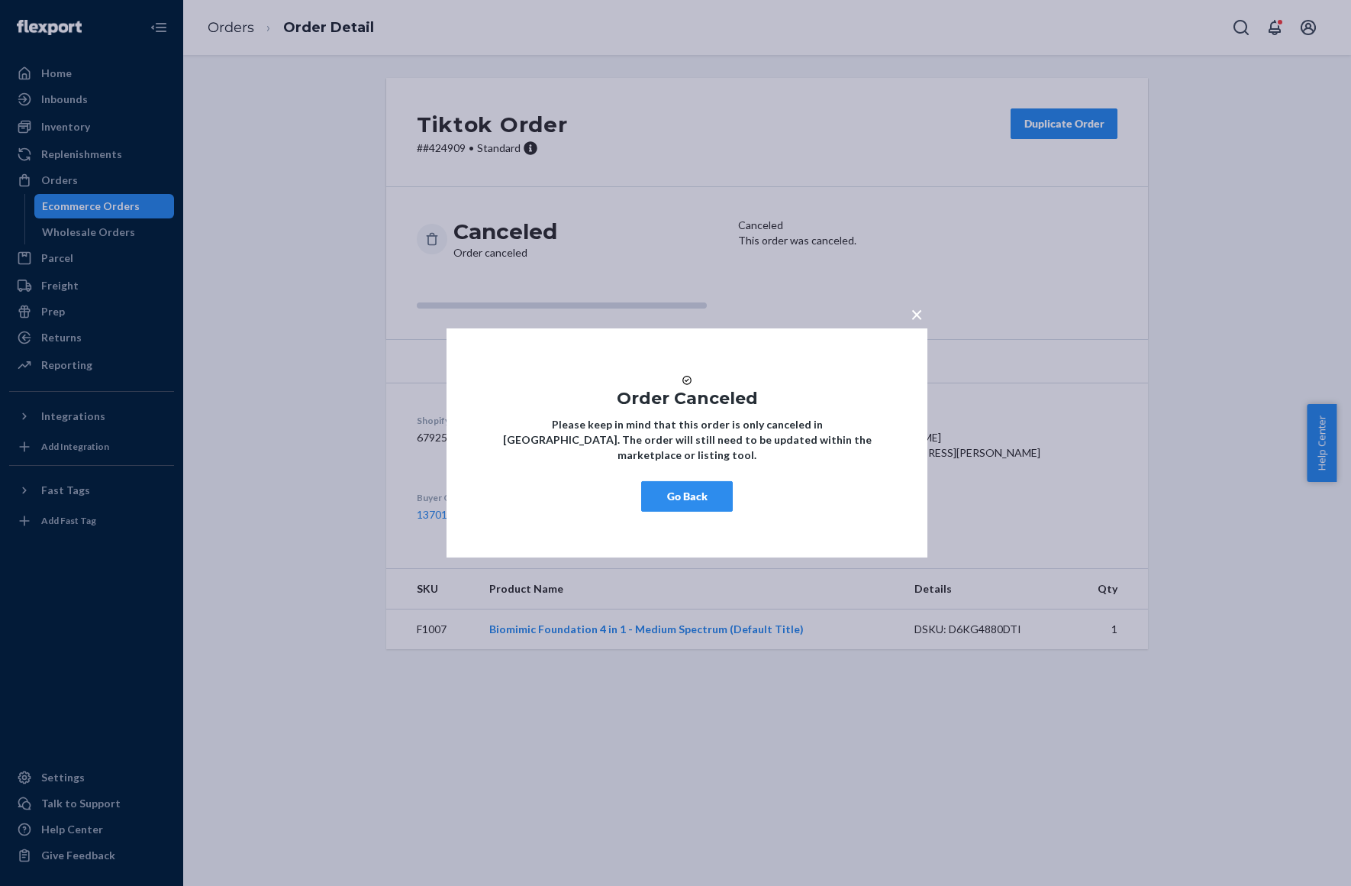
click at [703, 496] on button "Go Back" at bounding box center [687, 496] width 92 height 31
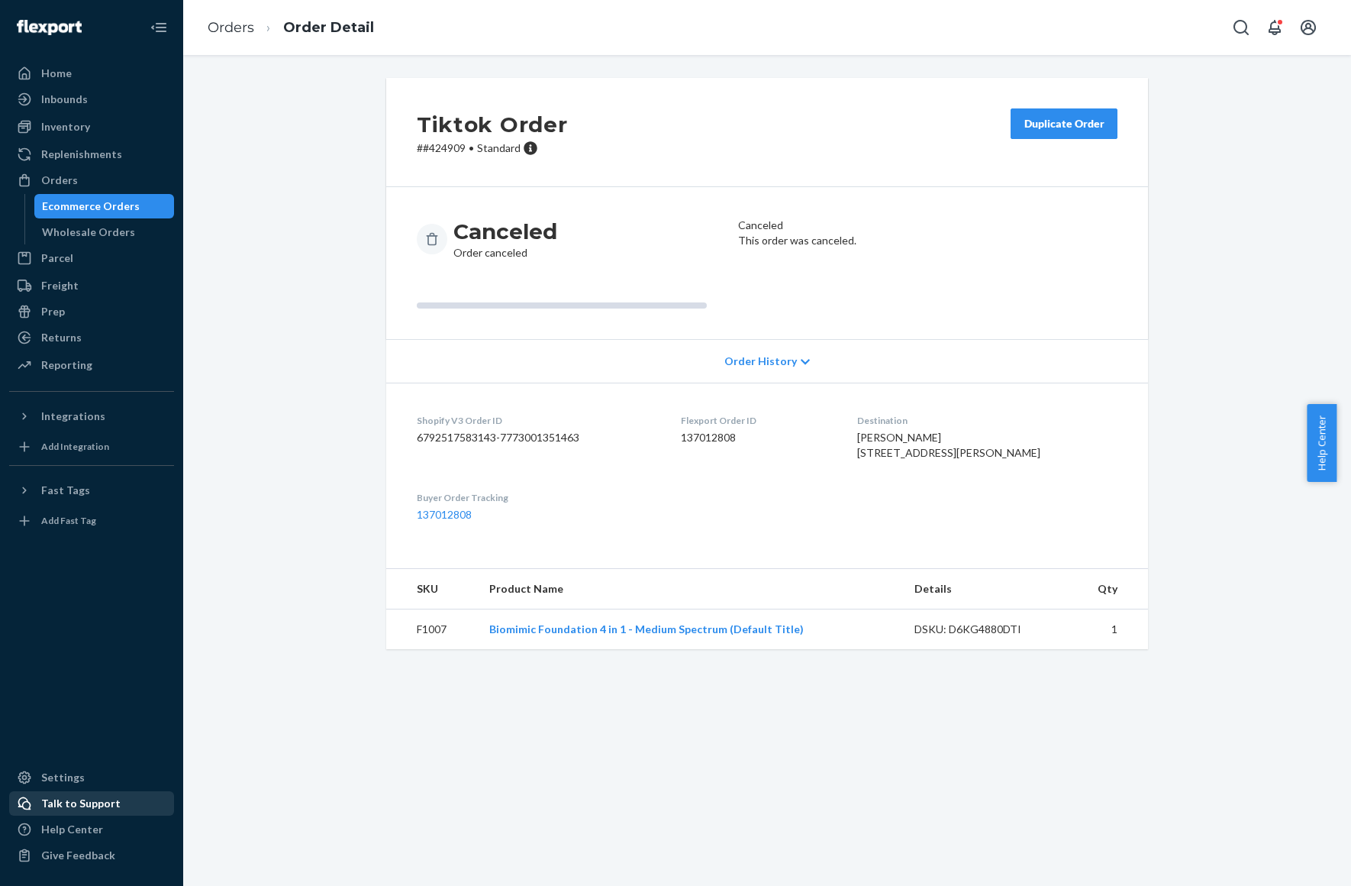
click at [79, 810] on div "Talk to Support" at bounding box center [80, 803] width 79 height 15
click at [221, 33] on link "Orders" at bounding box center [231, 27] width 47 height 17
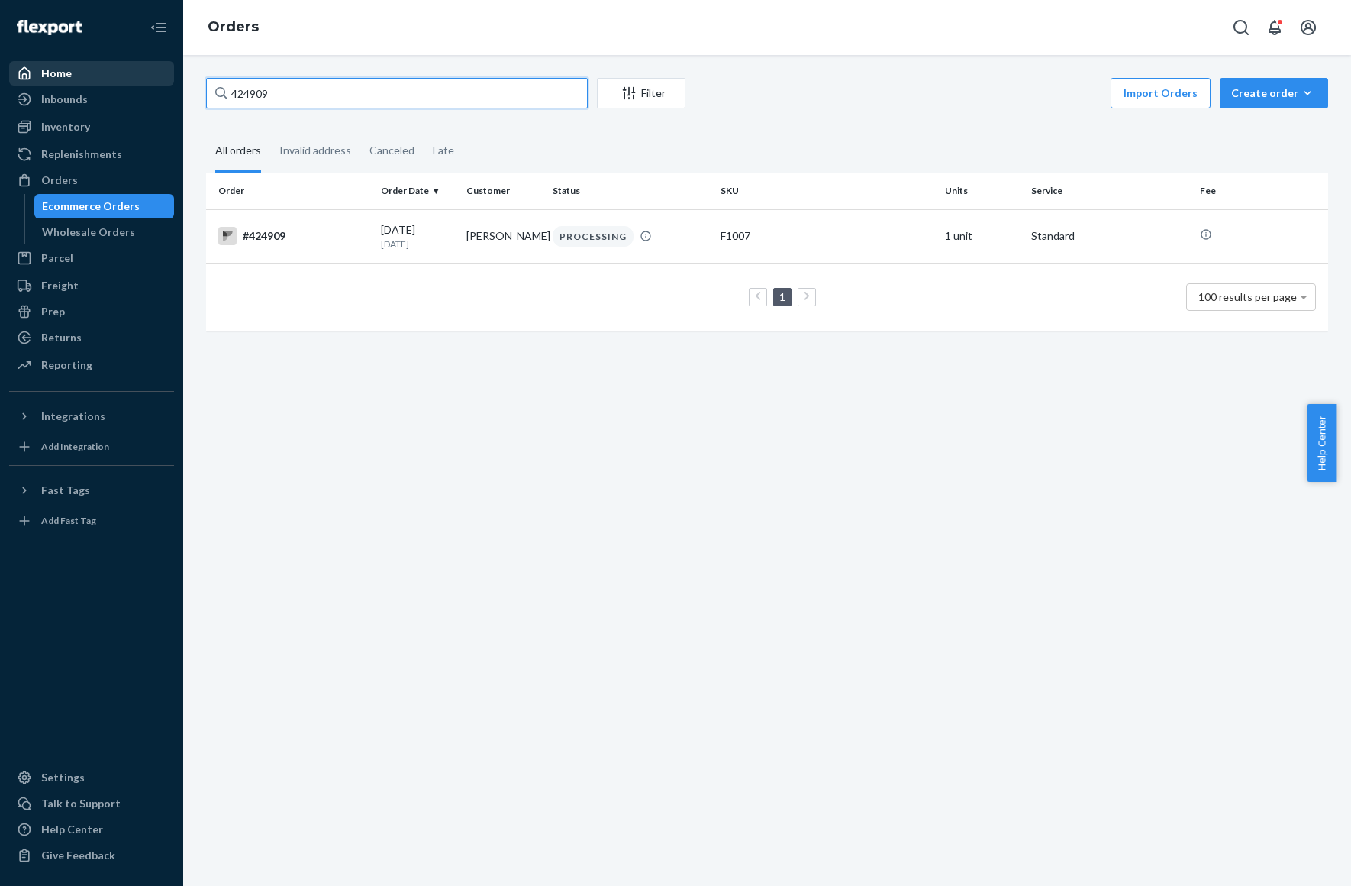
drag, startPoint x: 329, startPoint y: 84, endPoint x: 77, endPoint y: 84, distance: 251.9
click at [77, 84] on div "Home Inbounds Shipping Plans Problems Inventory Products Replenishments Orders …" at bounding box center [675, 443] width 1351 height 886
paste input "1942"
type input "421942"
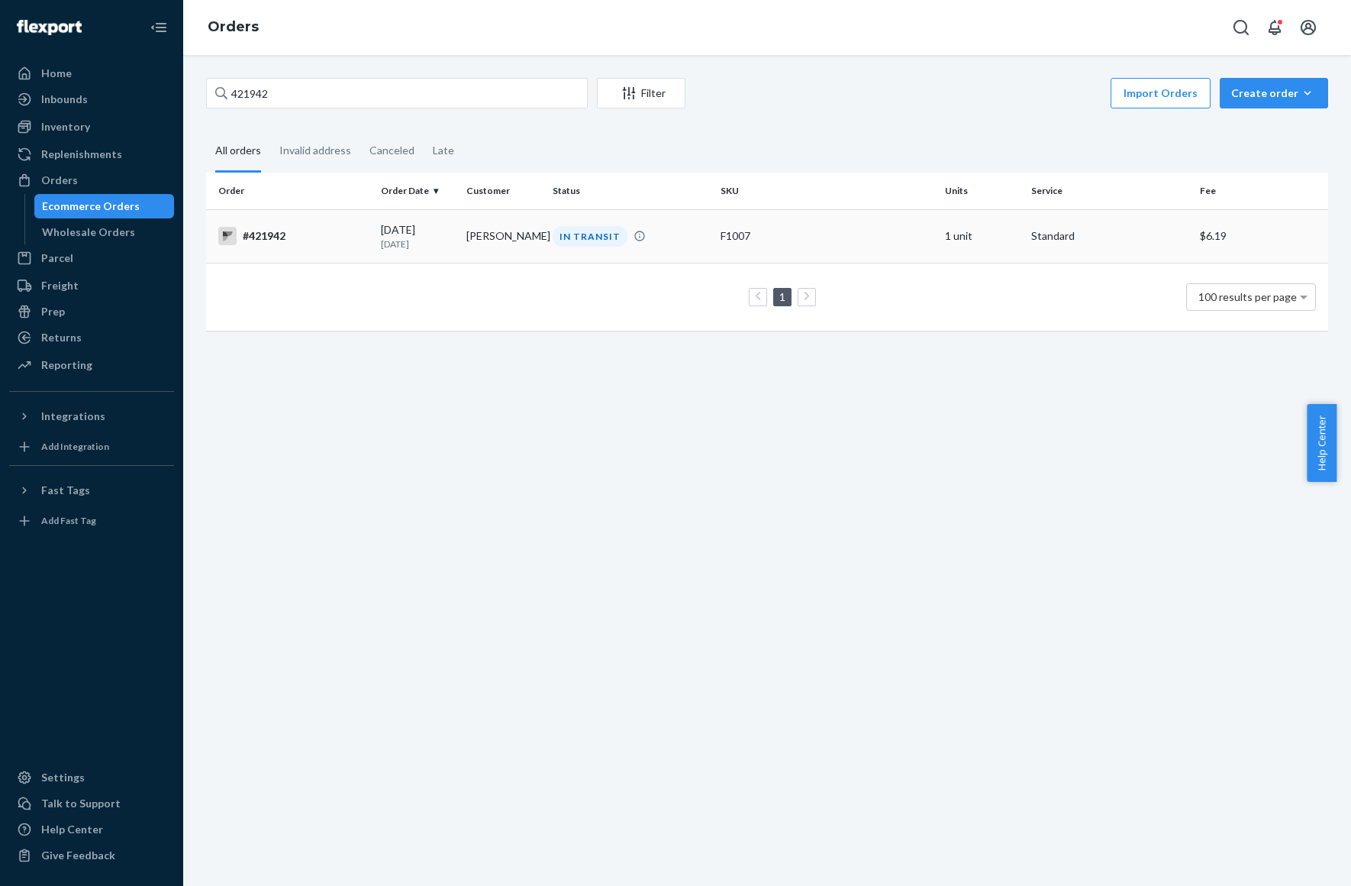
click at [403, 226] on div "[DATE] [DATE]" at bounding box center [418, 236] width 74 height 28
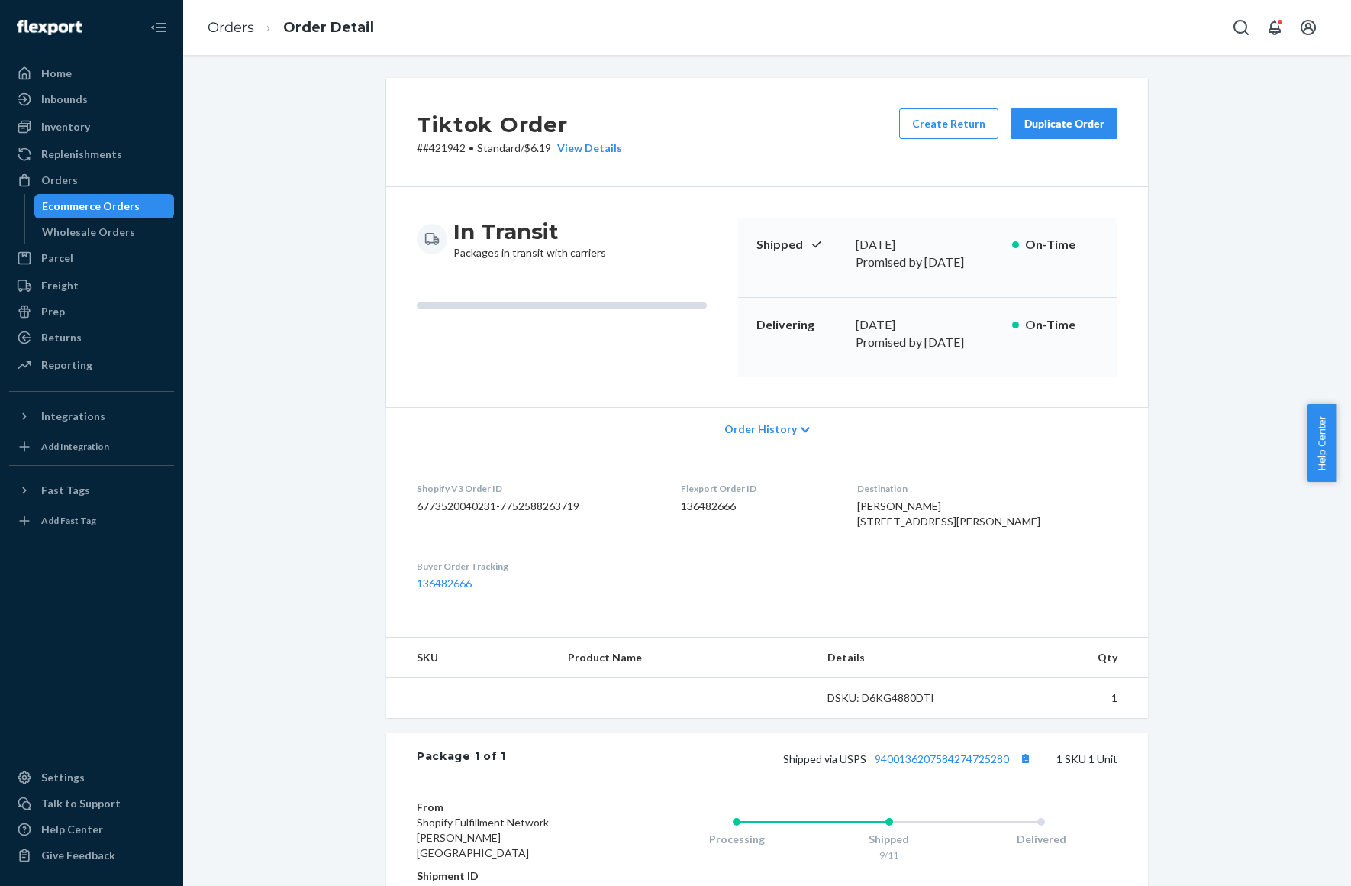
click at [734, 499] on dd "136482666" at bounding box center [757, 506] width 153 height 15
copy dd "136482666"
click at [918, 499] on span "[PERSON_NAME] [STREET_ADDRESS][PERSON_NAME]" at bounding box center [948, 513] width 183 height 28
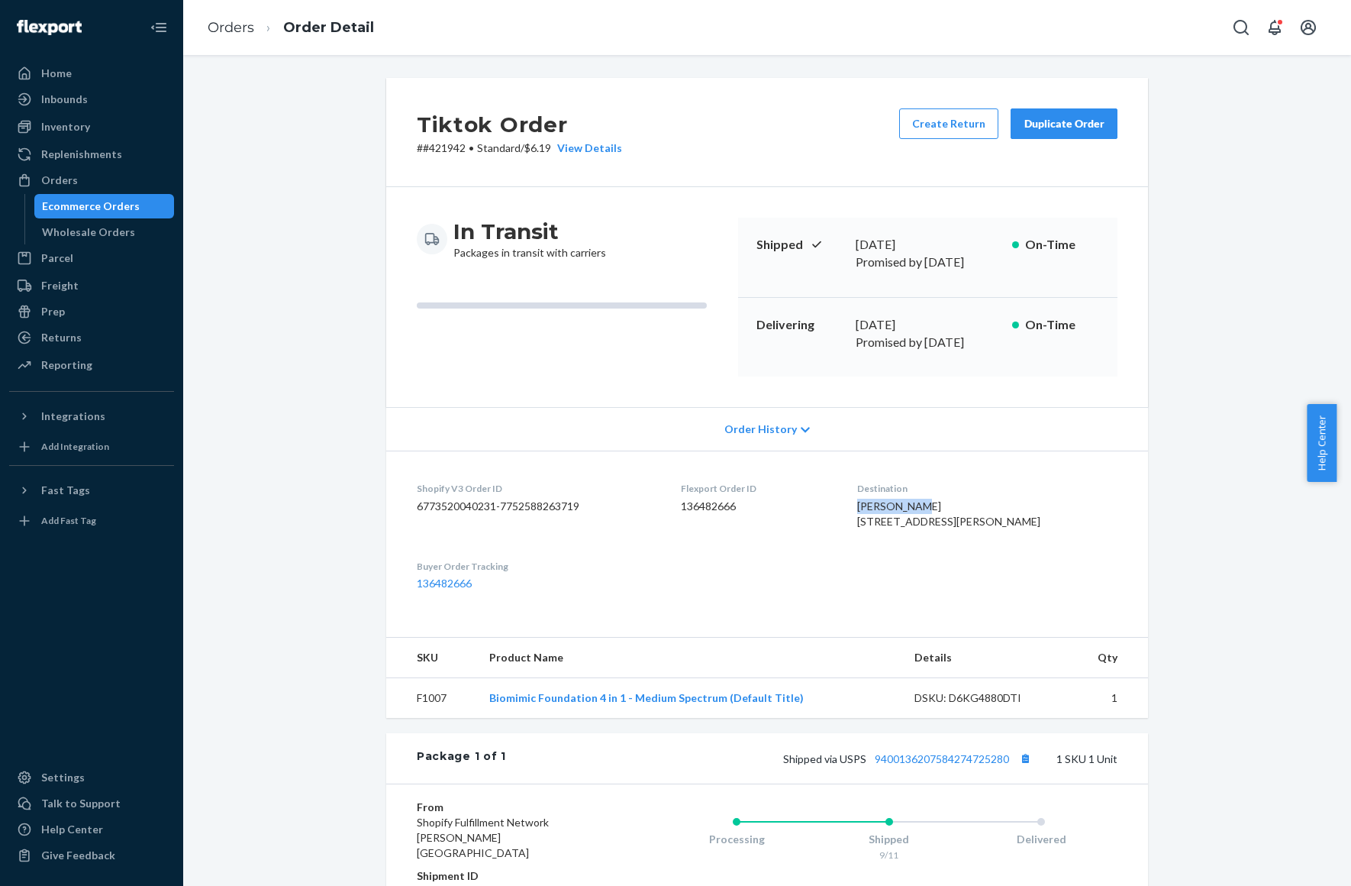
click at [918, 499] on span "[PERSON_NAME] [STREET_ADDRESS][PERSON_NAME]" at bounding box center [948, 513] width 183 height 28
copy span "[PERSON_NAME]"
click at [730, 491] on div "Flexport Order ID 136482666" at bounding box center [757, 508] width 153 height 53
copy dd "136482666"
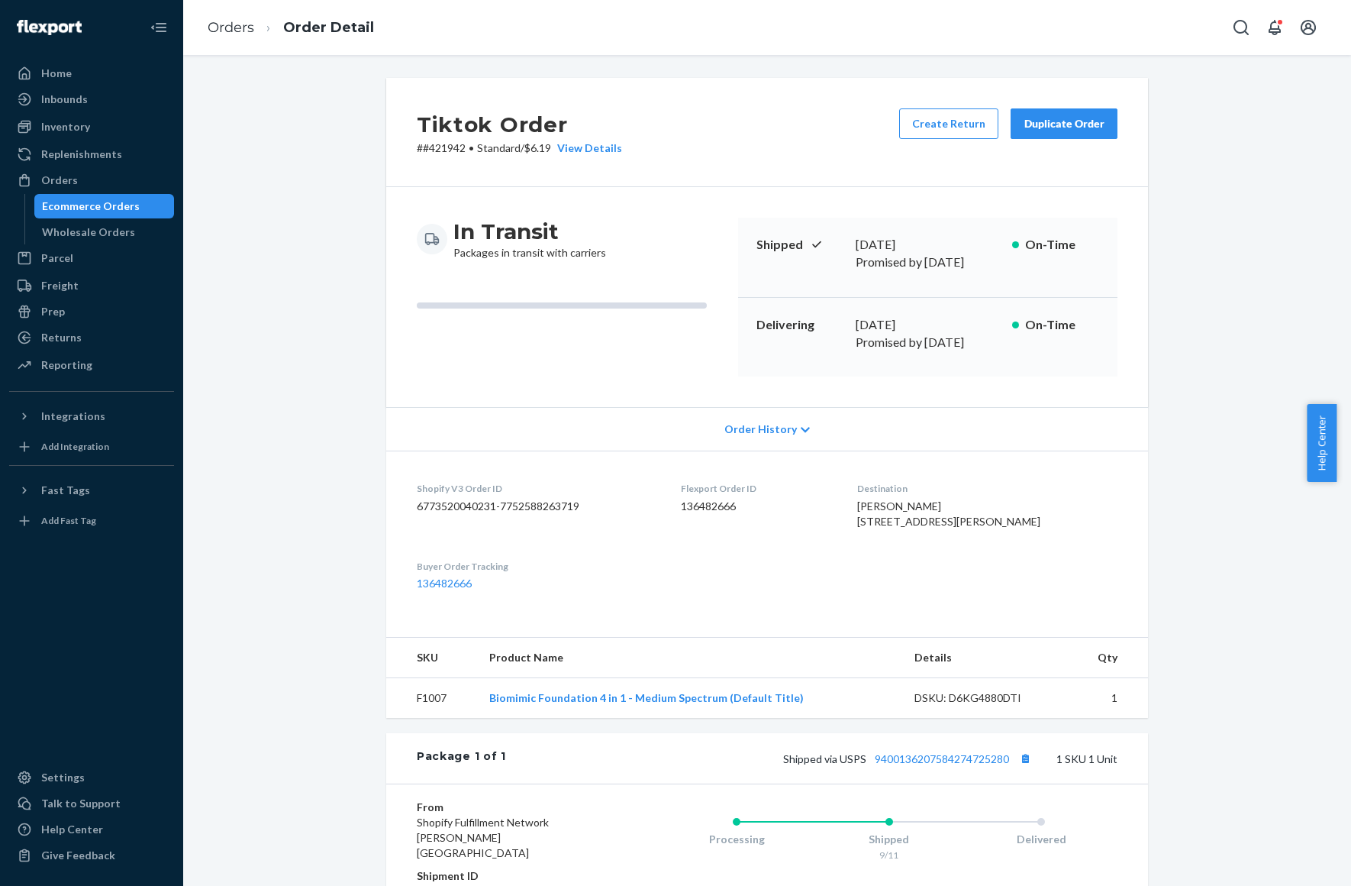
click at [983, 705] on div "DSKU: D6KG4880DTI" at bounding box center [987, 697] width 144 height 15
copy div "D6KG4880DTI"
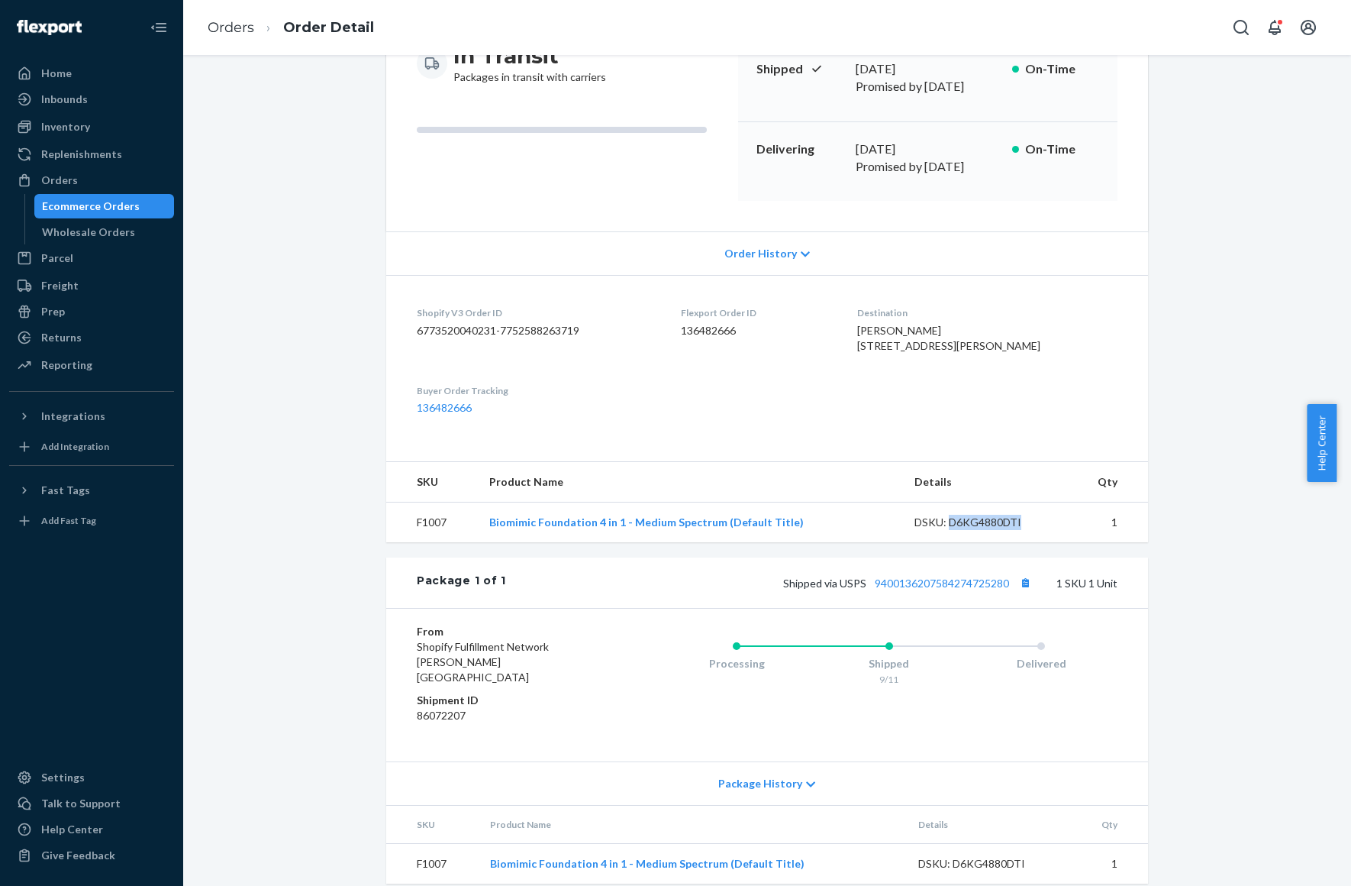
scroll to position [184, 0]
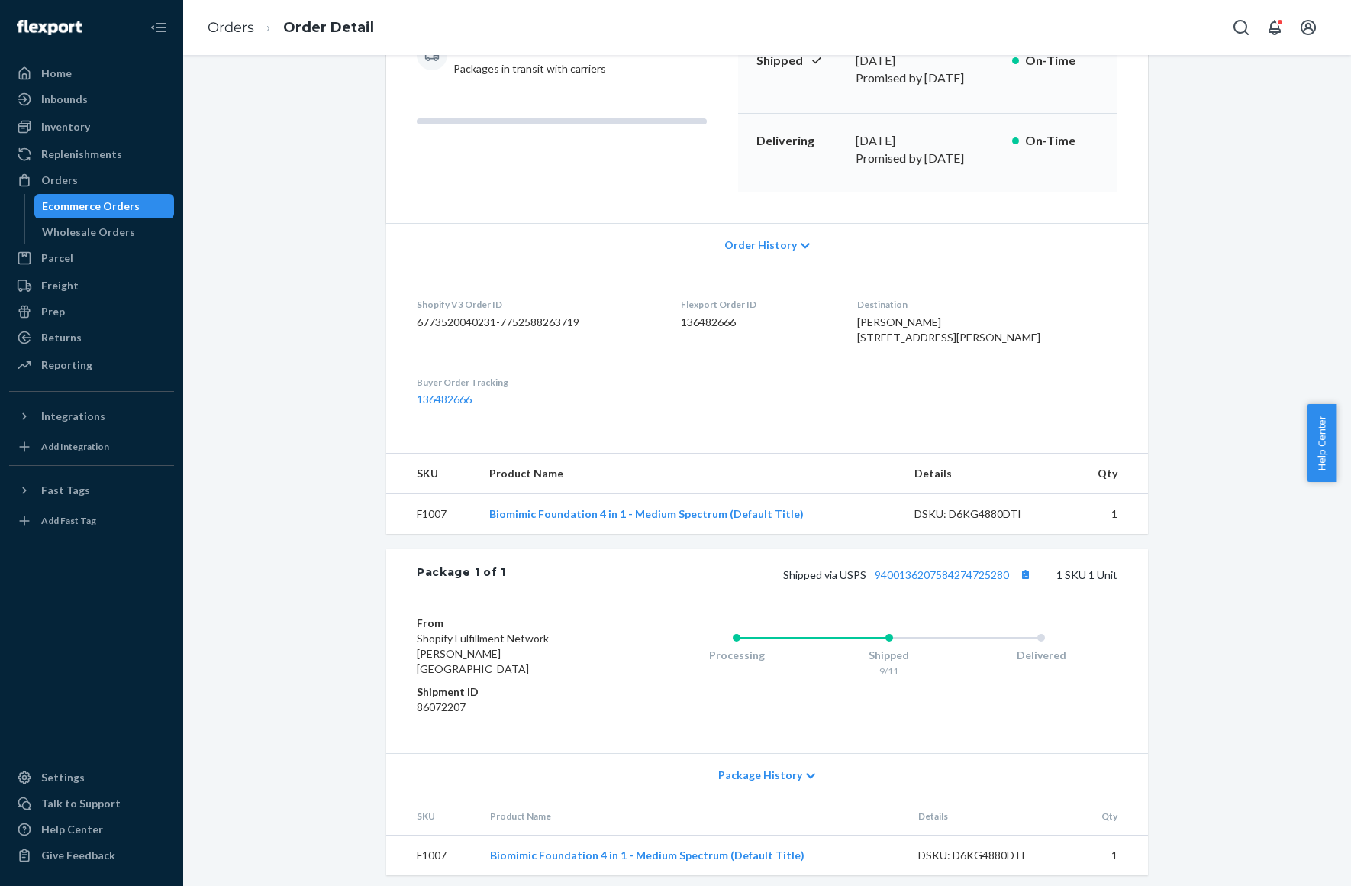
click at [450, 703] on dd "86072207" at bounding box center [508, 706] width 182 height 15
click at [449, 699] on dd "86072207" at bounding box center [508, 706] width 182 height 15
click at [715, 315] on dd "136482666" at bounding box center [757, 322] width 153 height 15
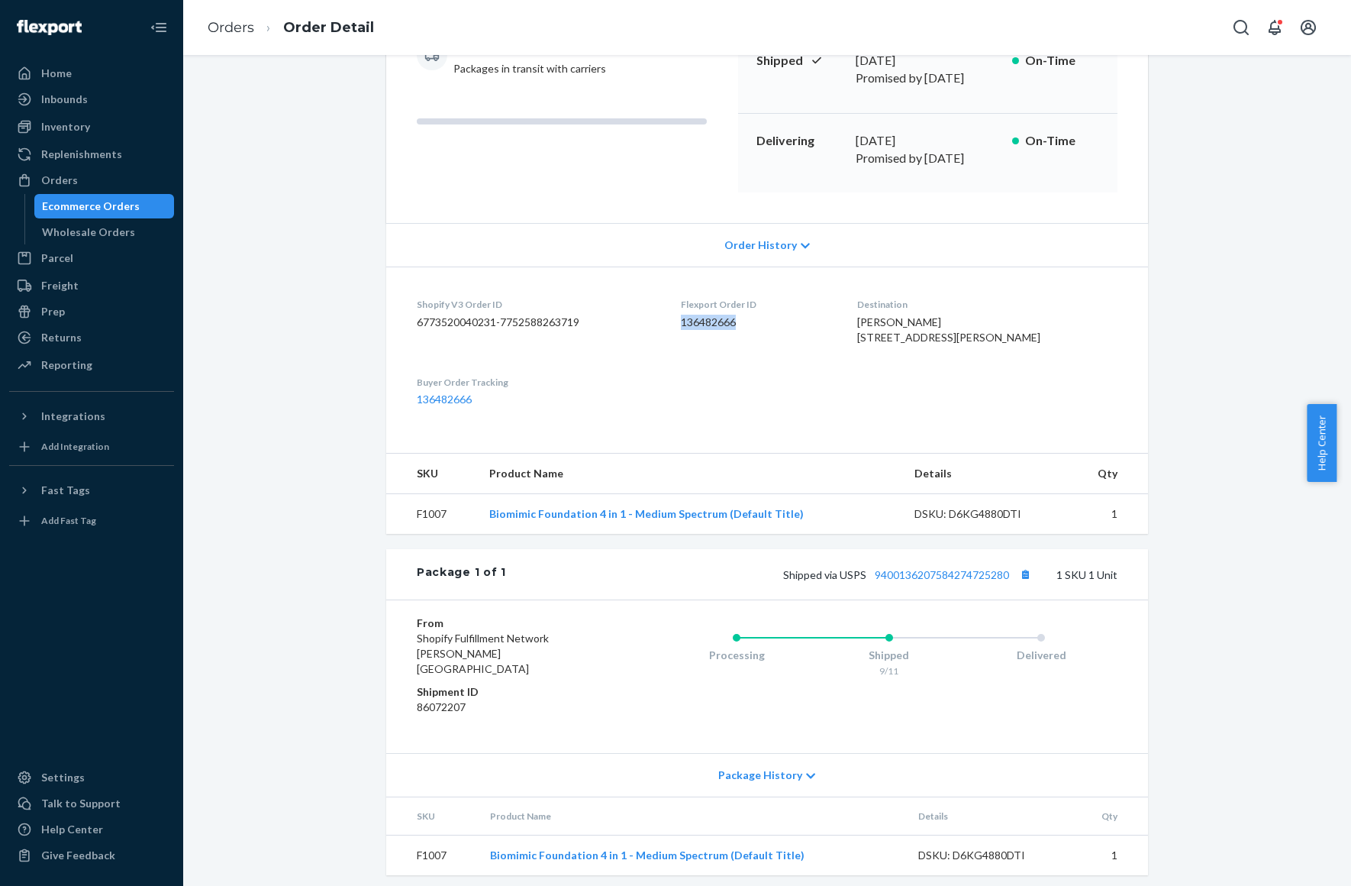
click at [715, 315] on dd "136482666" at bounding box center [757, 322] width 153 height 15
copy dd "136482666"
click at [979, 520] on div "DSKU: D6KG4880DTI" at bounding box center [987, 513] width 144 height 15
copy div "D6KG4880DTI"
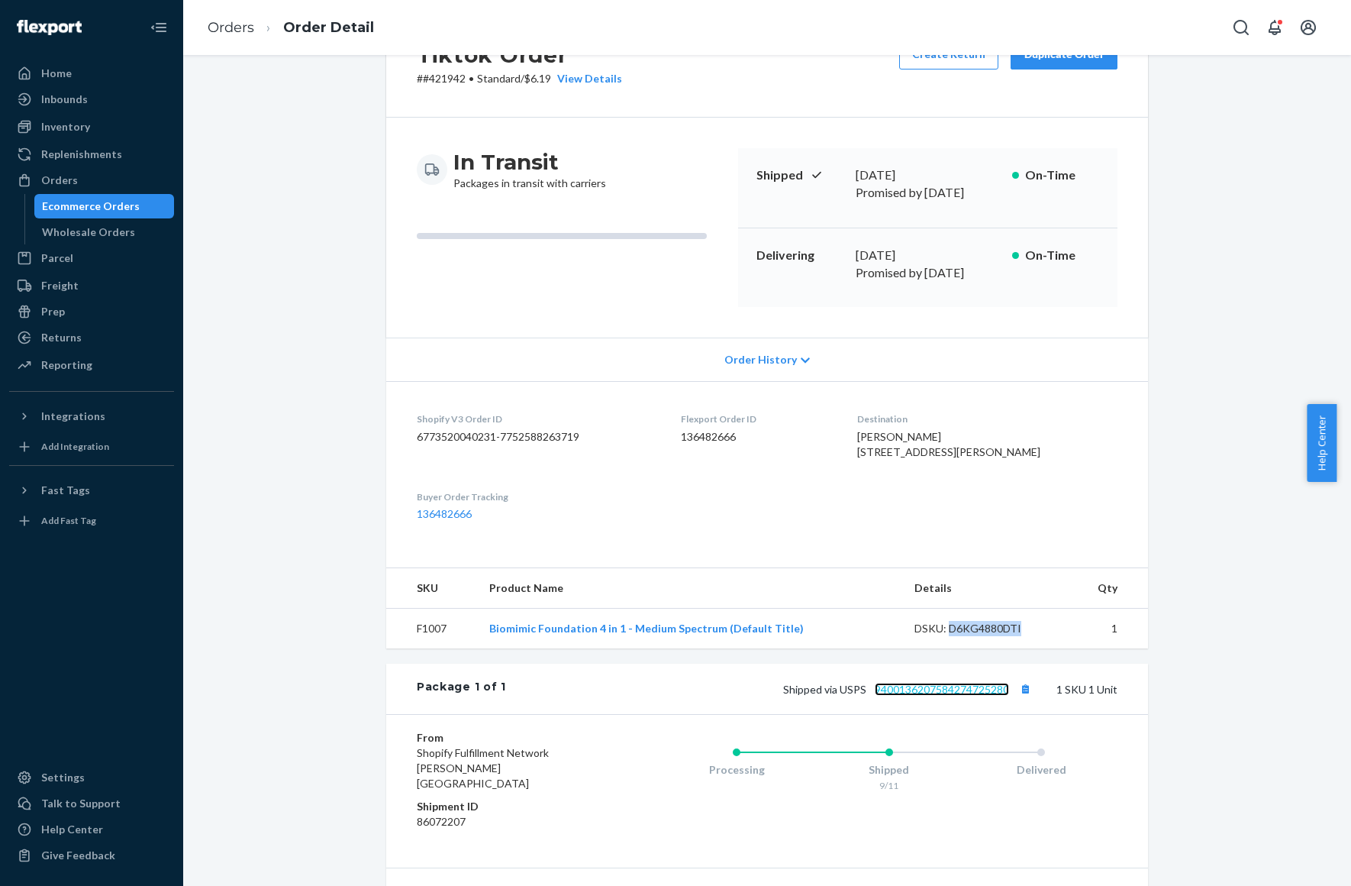
scroll to position [0, 0]
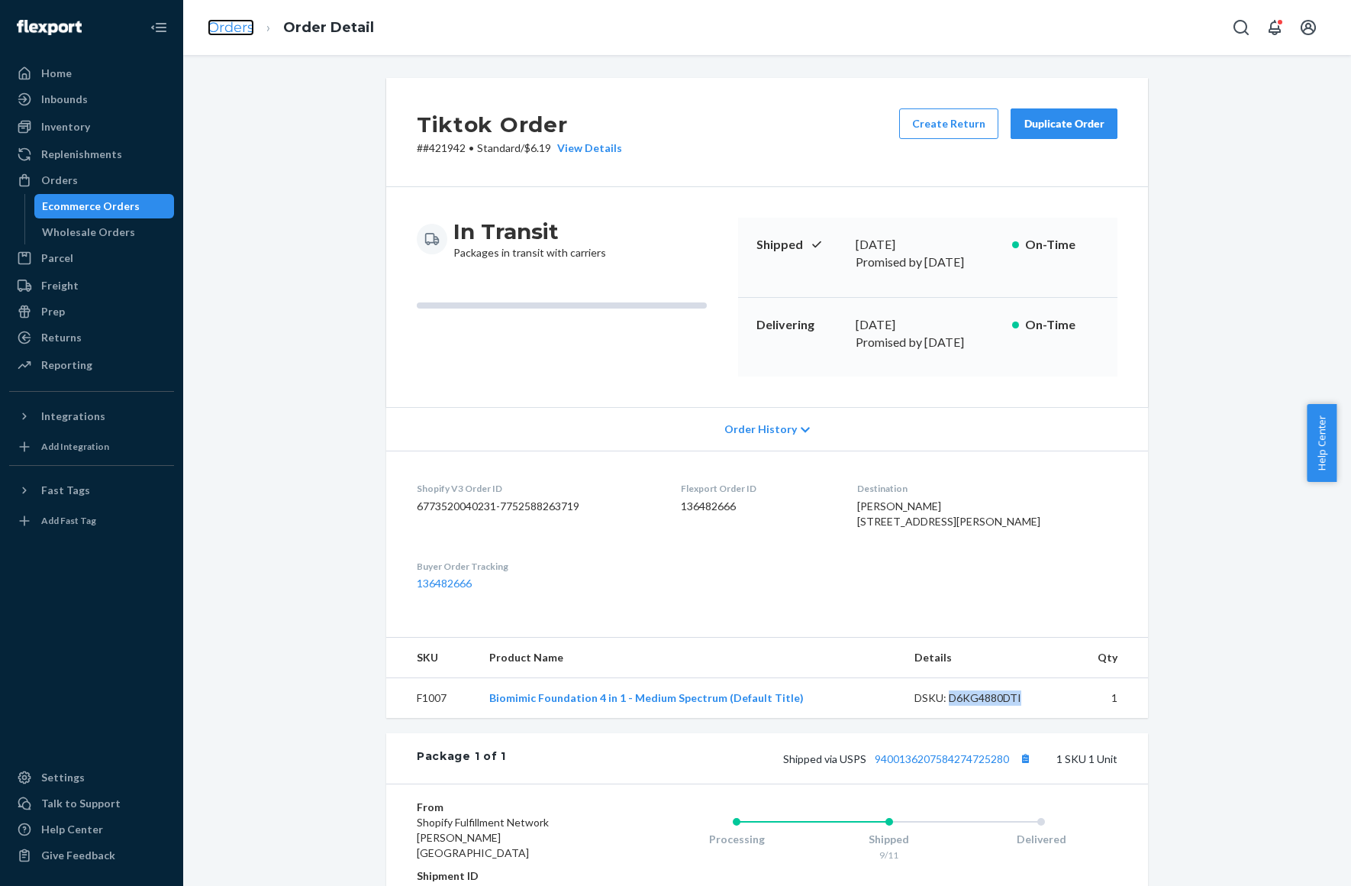
click at [242, 25] on link "Orders" at bounding box center [231, 27] width 47 height 17
